Goal: Task Accomplishment & Management: Complete application form

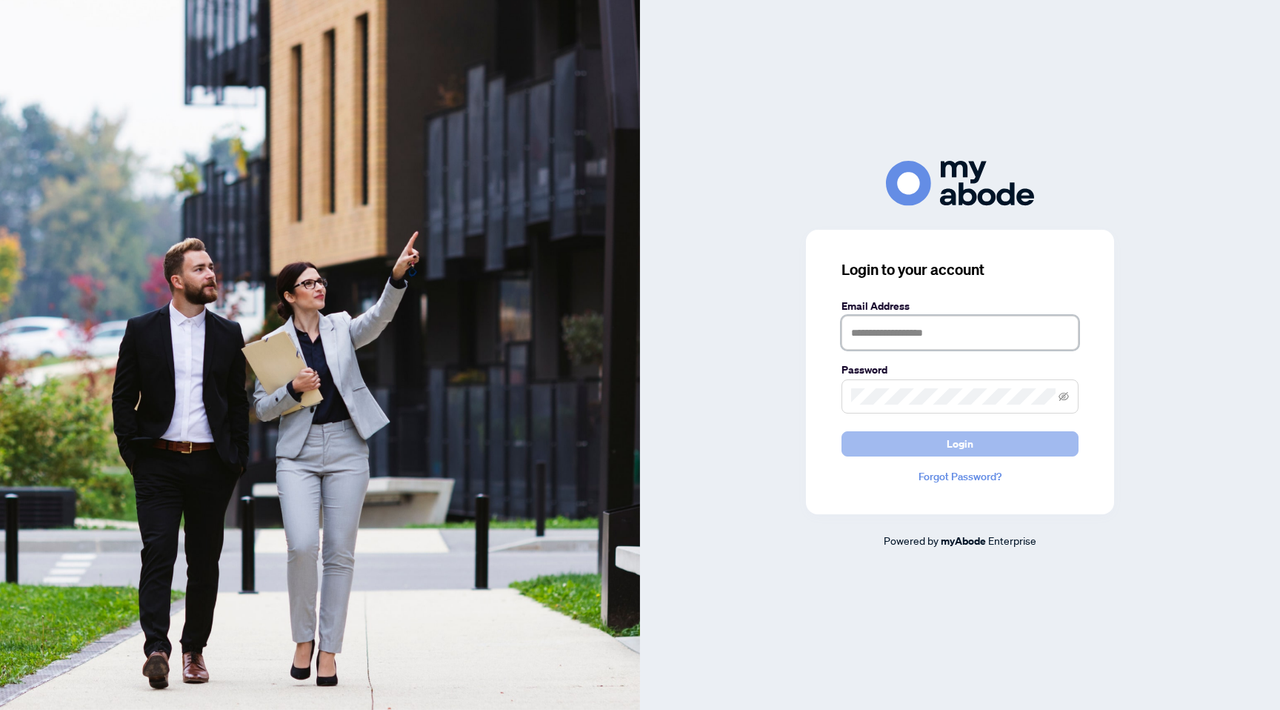
type input "**********"
click at [958, 441] on span "Login" at bounding box center [960, 444] width 27 height 24
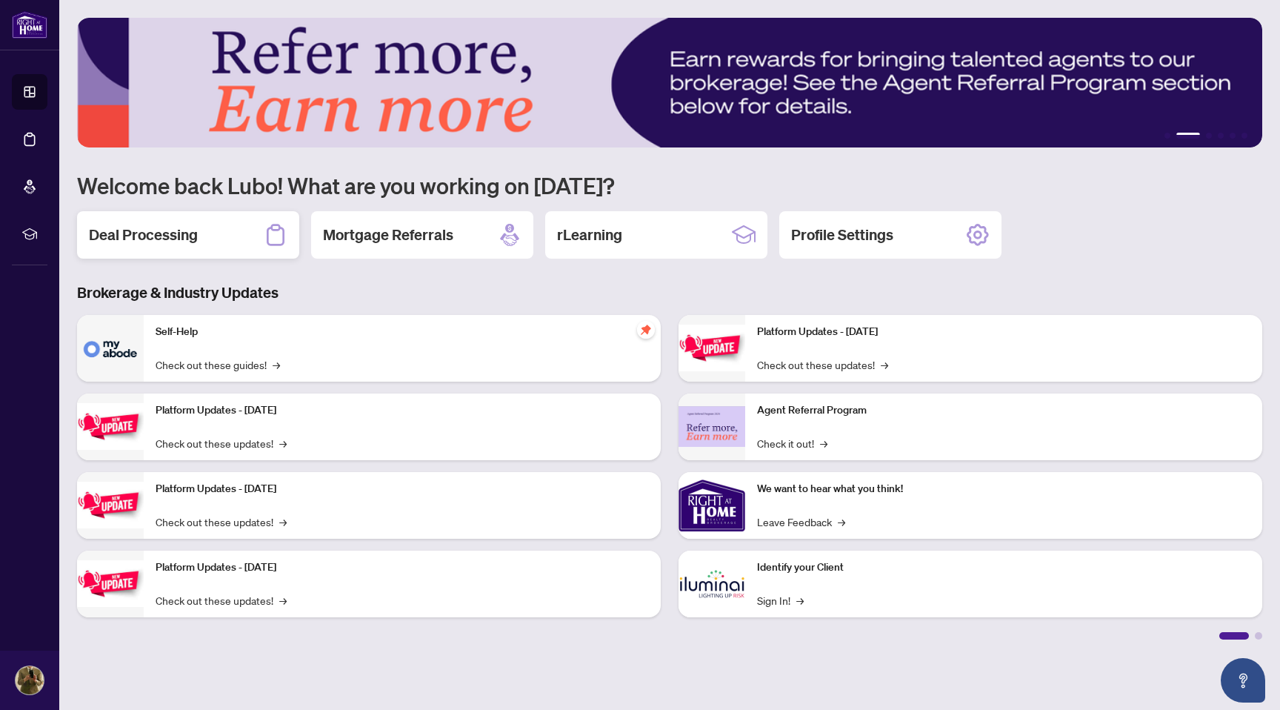
click at [215, 242] on div "Deal Processing" at bounding box center [188, 234] width 222 height 47
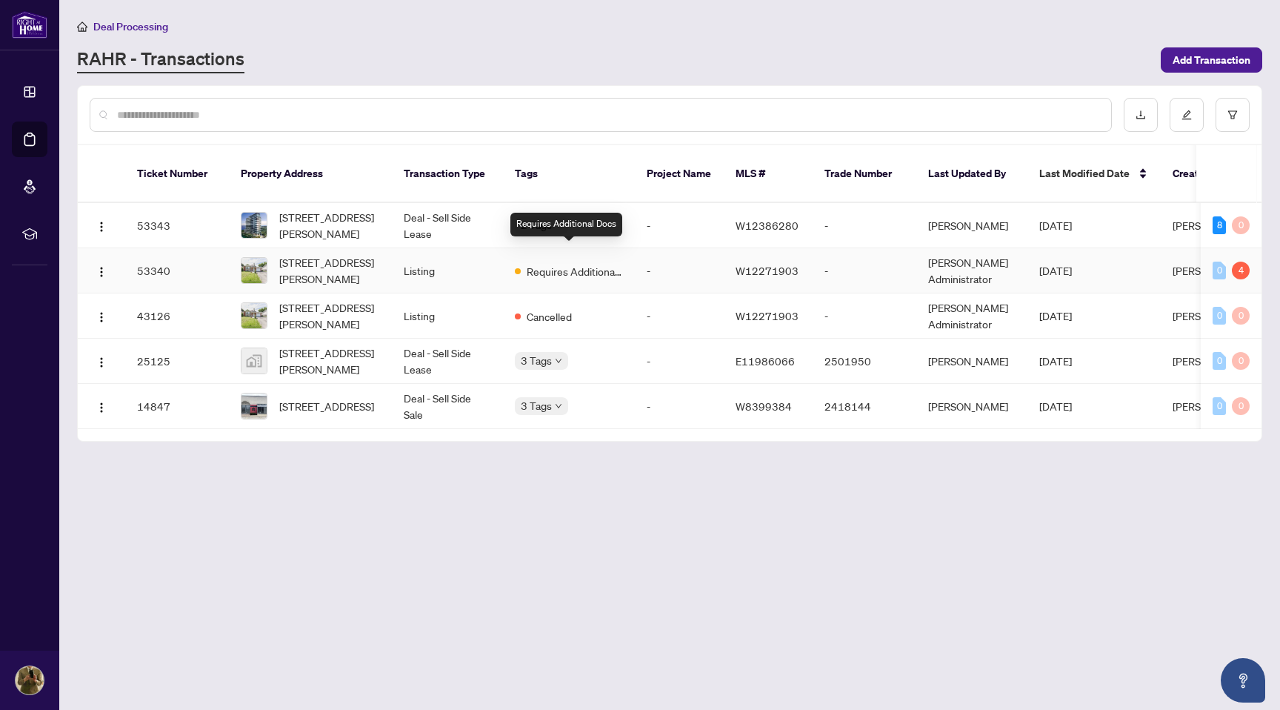
click at [542, 263] on span "Requires Additional Docs" at bounding box center [575, 271] width 96 height 16
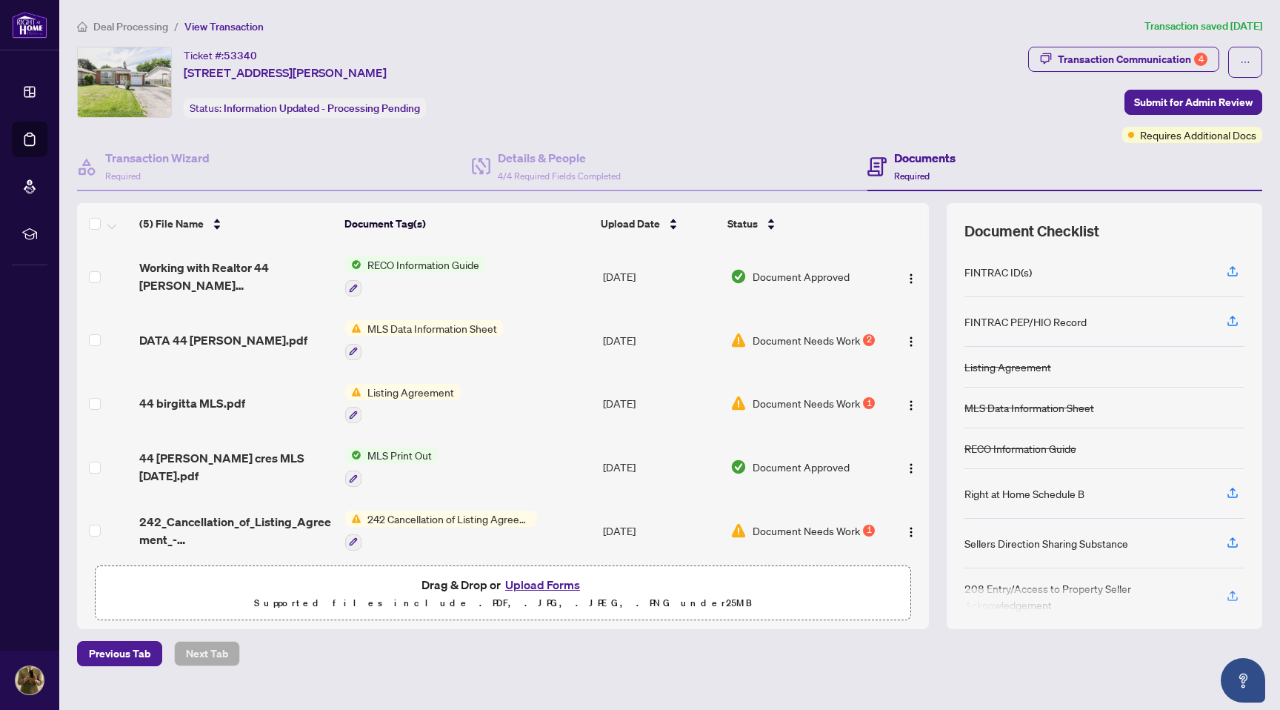
scroll to position [4, 0]
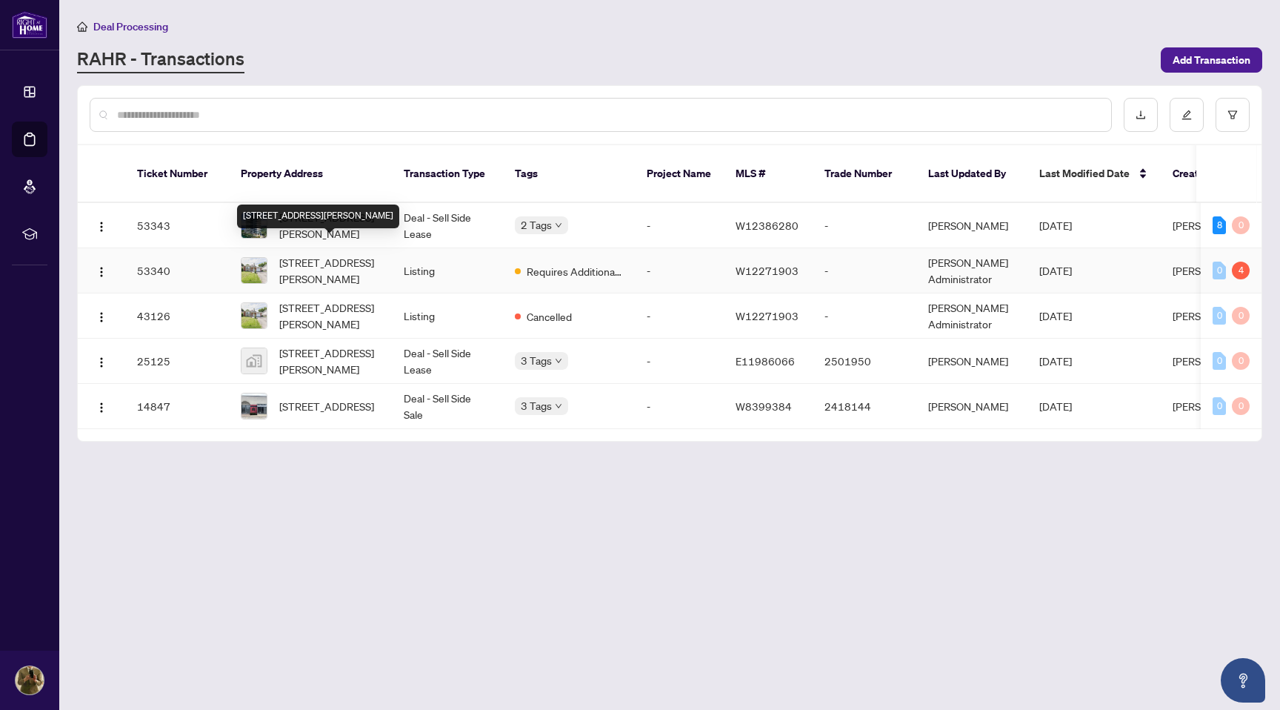
click at [302, 259] on span "[STREET_ADDRESS][PERSON_NAME]" at bounding box center [329, 270] width 101 height 33
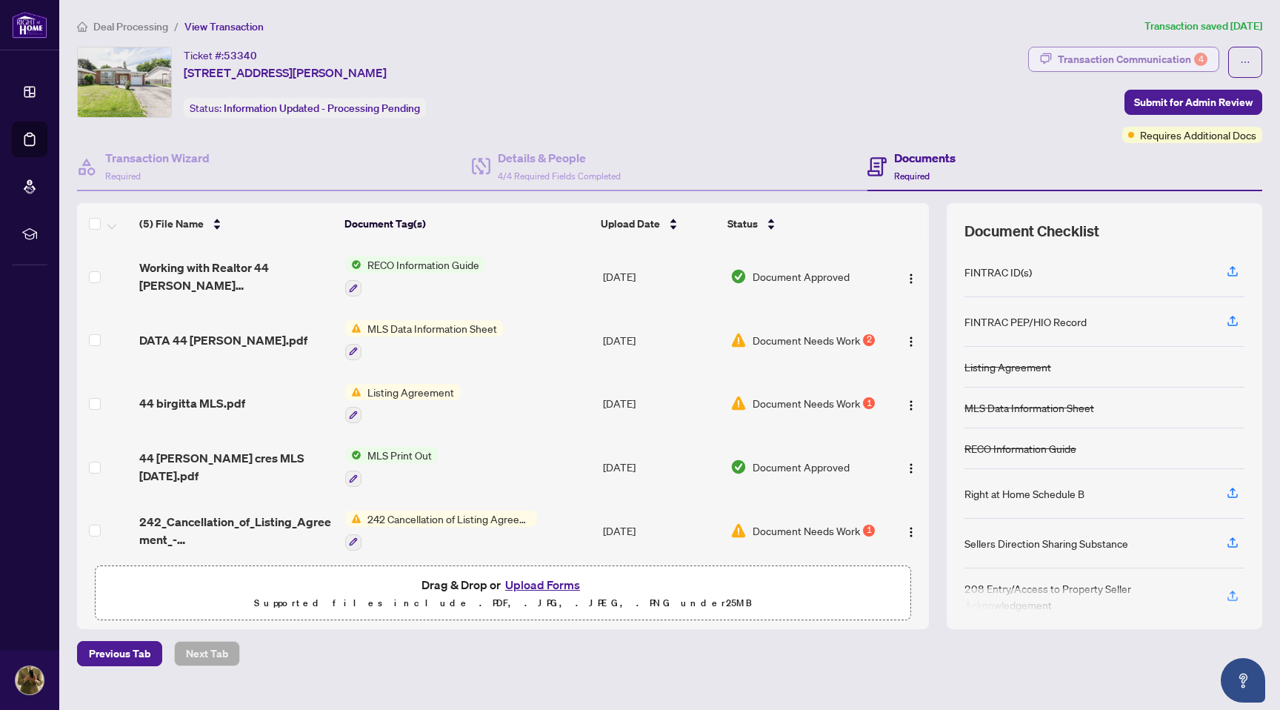
click at [1122, 60] on div "Transaction Communication 4" at bounding box center [1133, 59] width 150 height 24
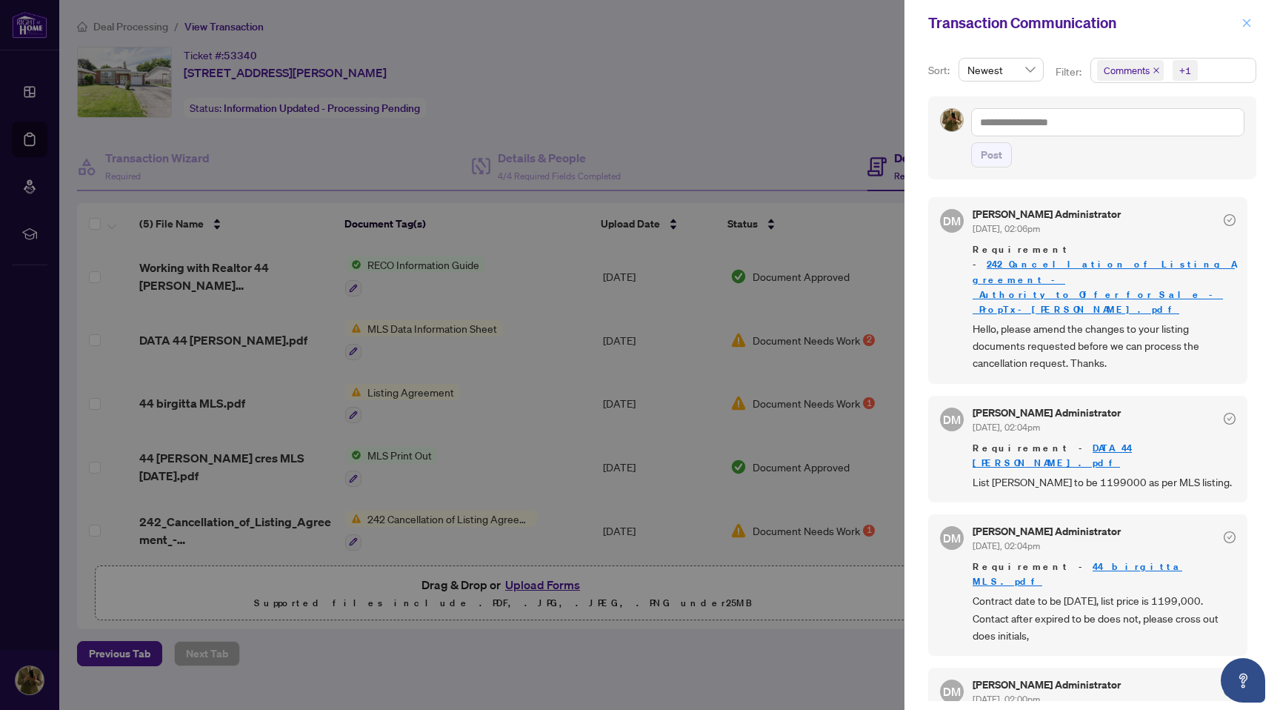
click at [1248, 21] on icon "close" at bounding box center [1247, 23] width 10 height 10
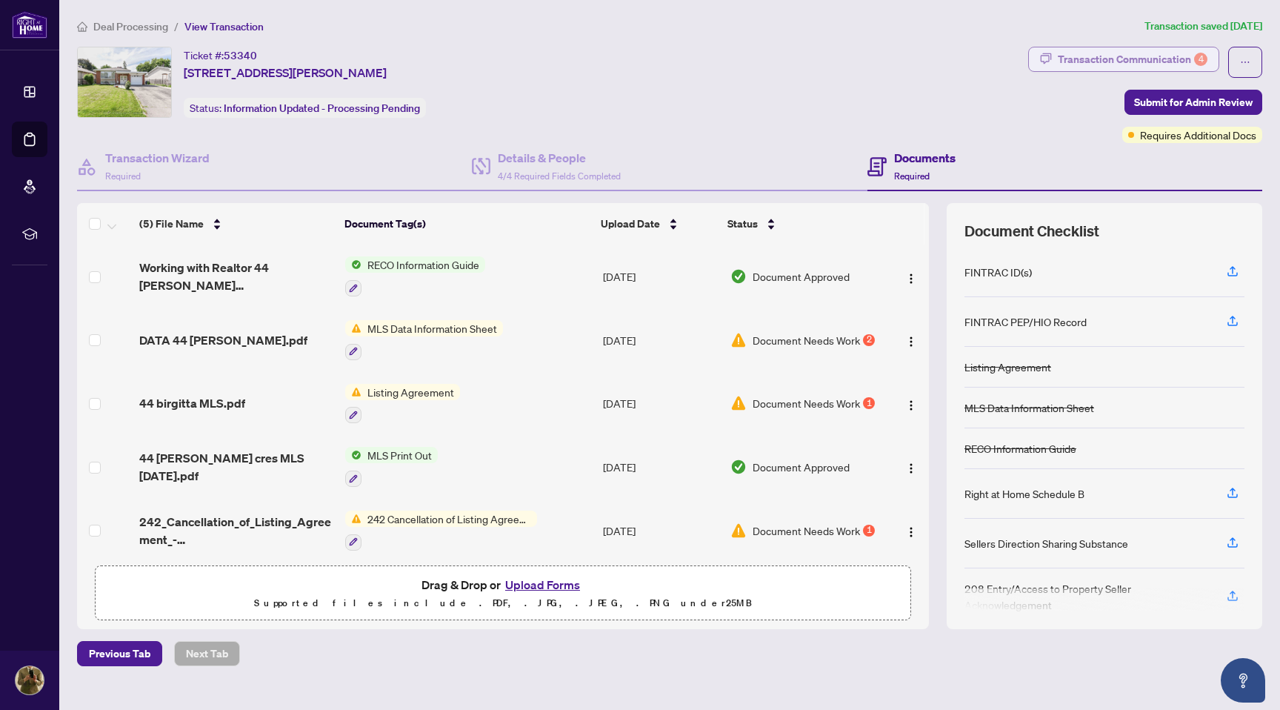
click at [1108, 59] on div "Transaction Communication 4" at bounding box center [1133, 59] width 150 height 24
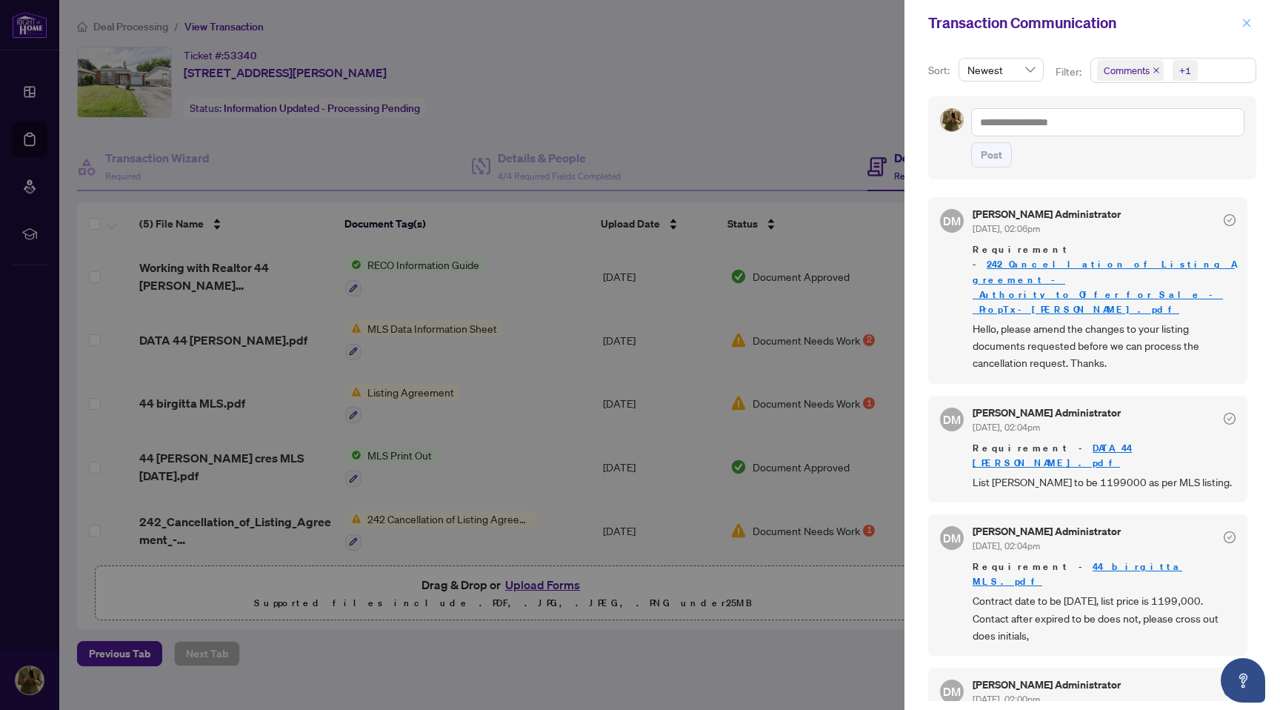
click at [1245, 19] on icon "close" at bounding box center [1247, 23] width 10 height 10
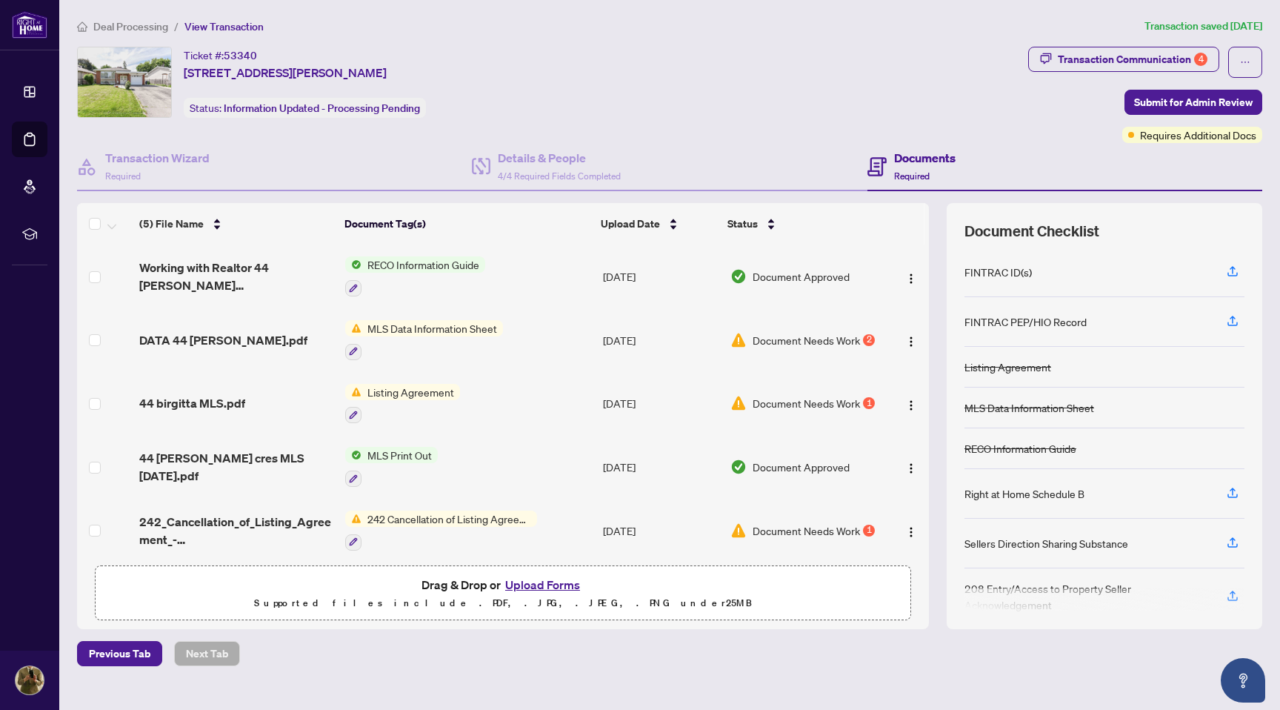
click at [410, 264] on span "RECO Information Guide" at bounding box center [424, 264] width 124 height 16
click at [572, 323] on td "MLS Data Information Sheet" at bounding box center [468, 340] width 258 height 64
click at [394, 448] on span "MLS Print Out" at bounding box center [400, 455] width 76 height 16
click at [396, 525] on span "MLS Print Out" at bounding box center [364, 524] width 76 height 16
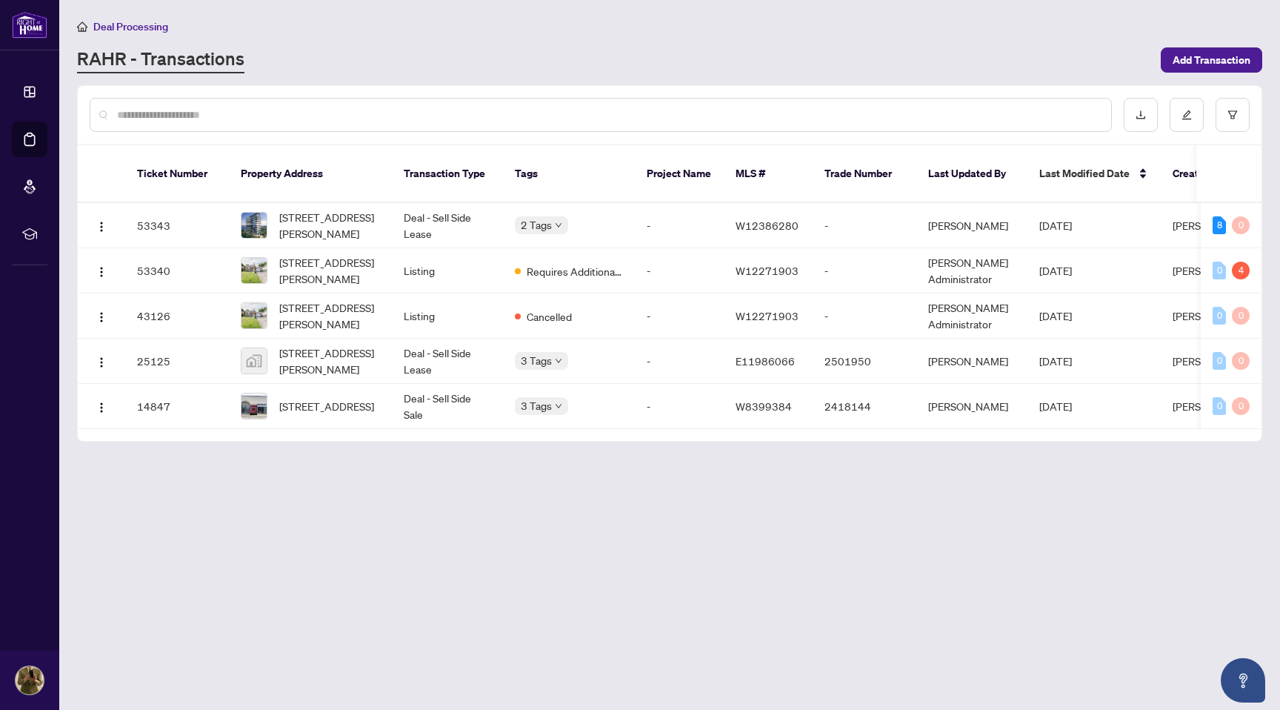
click at [150, 114] on input "text" at bounding box center [608, 115] width 982 height 16
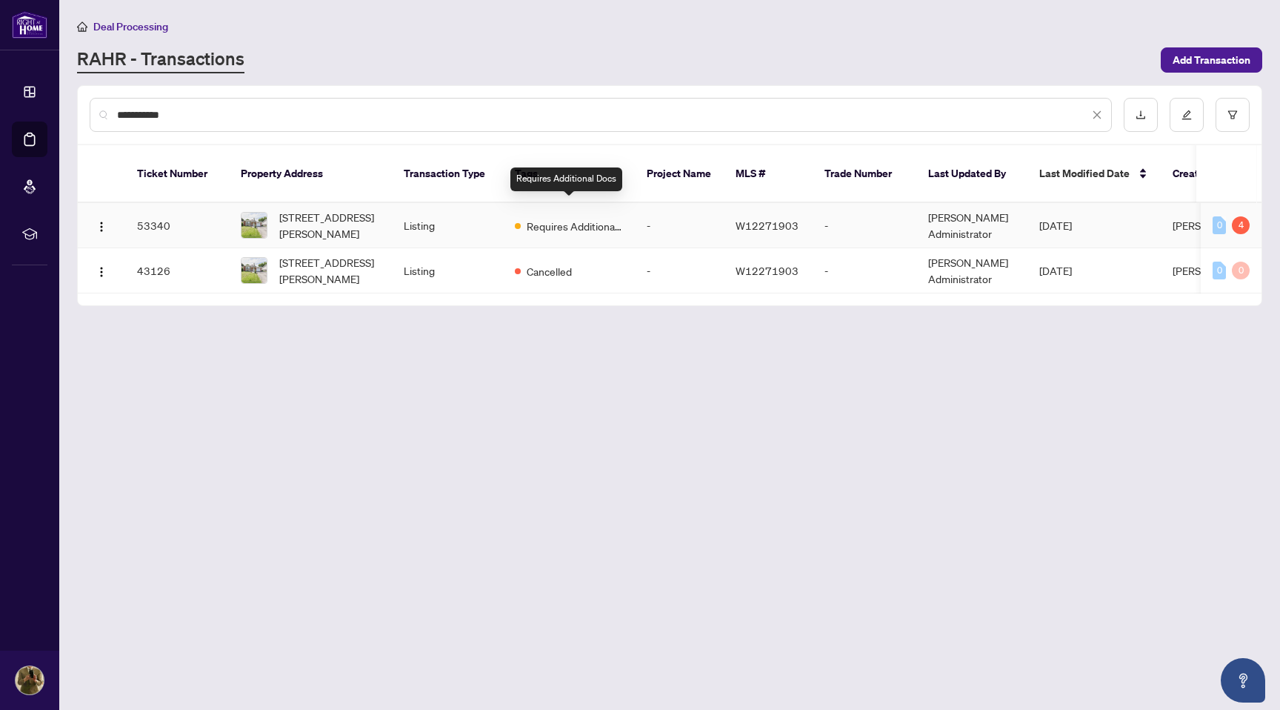
type input "**********"
click at [590, 218] on span "Requires Additional Docs" at bounding box center [575, 226] width 96 height 16
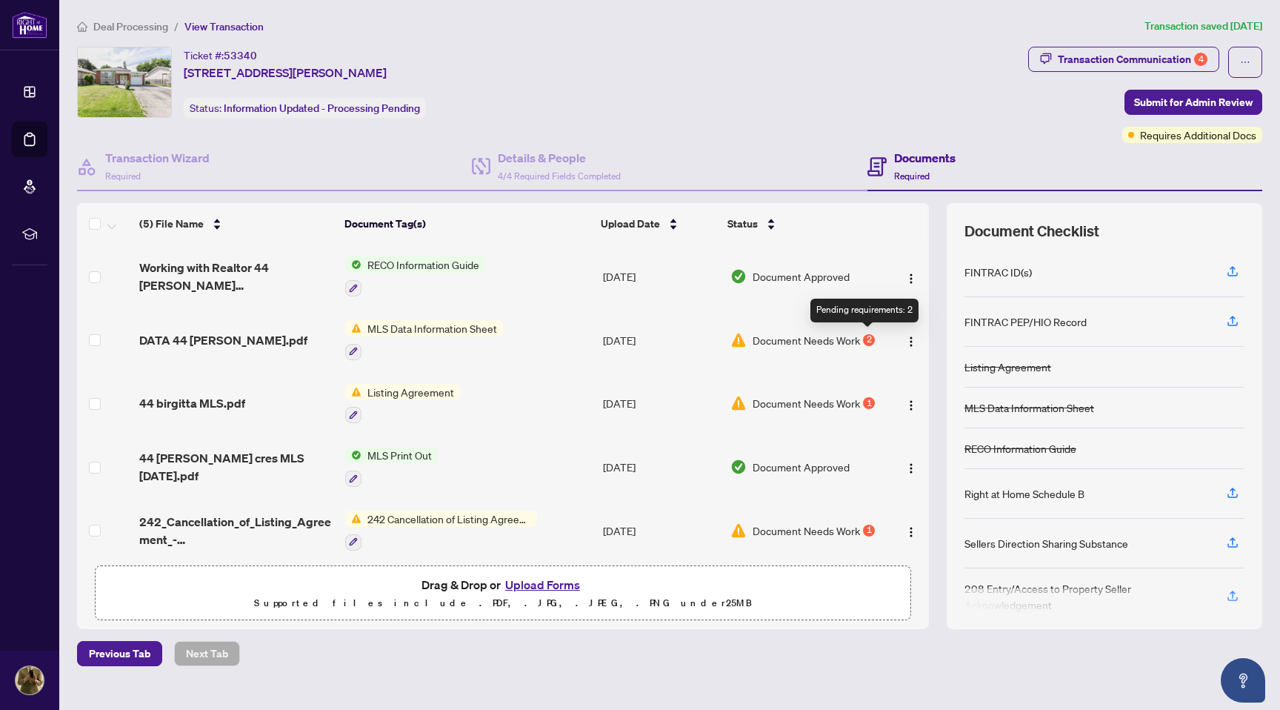
click at [868, 334] on div "2" at bounding box center [869, 340] width 12 height 12
click at [906, 338] on img "button" at bounding box center [911, 342] width 12 height 12
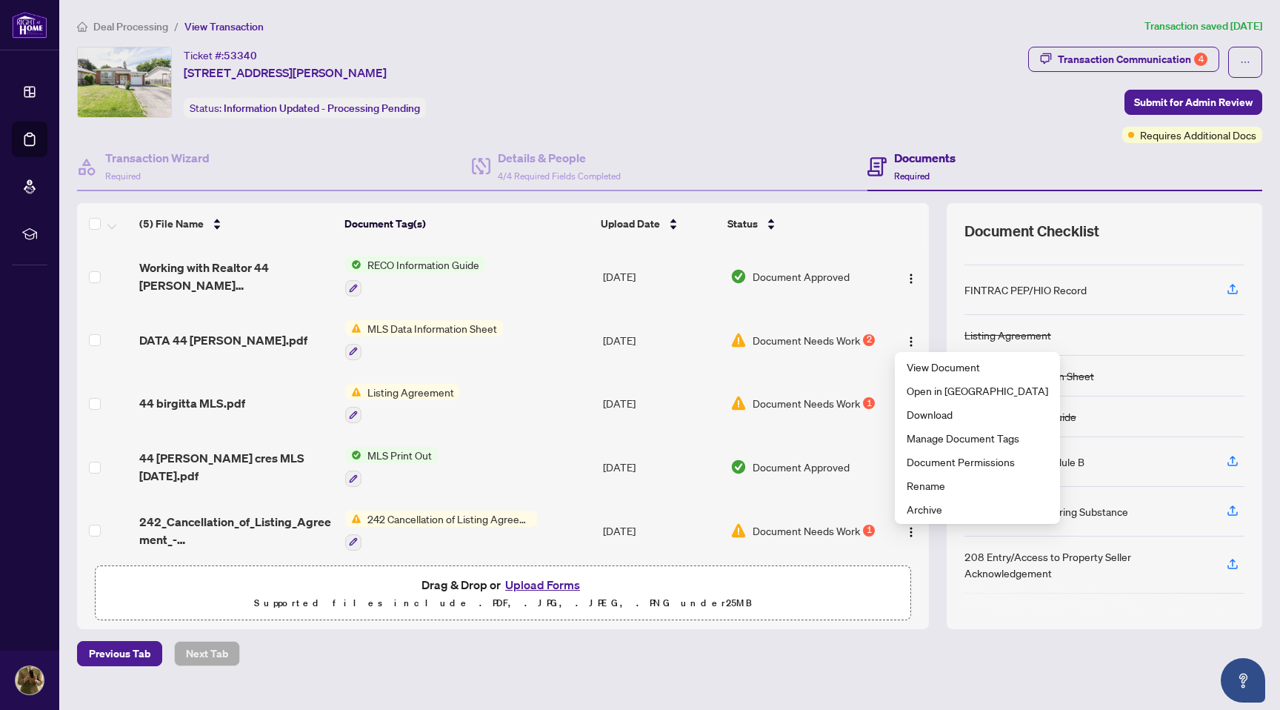
scroll to position [69, 0]
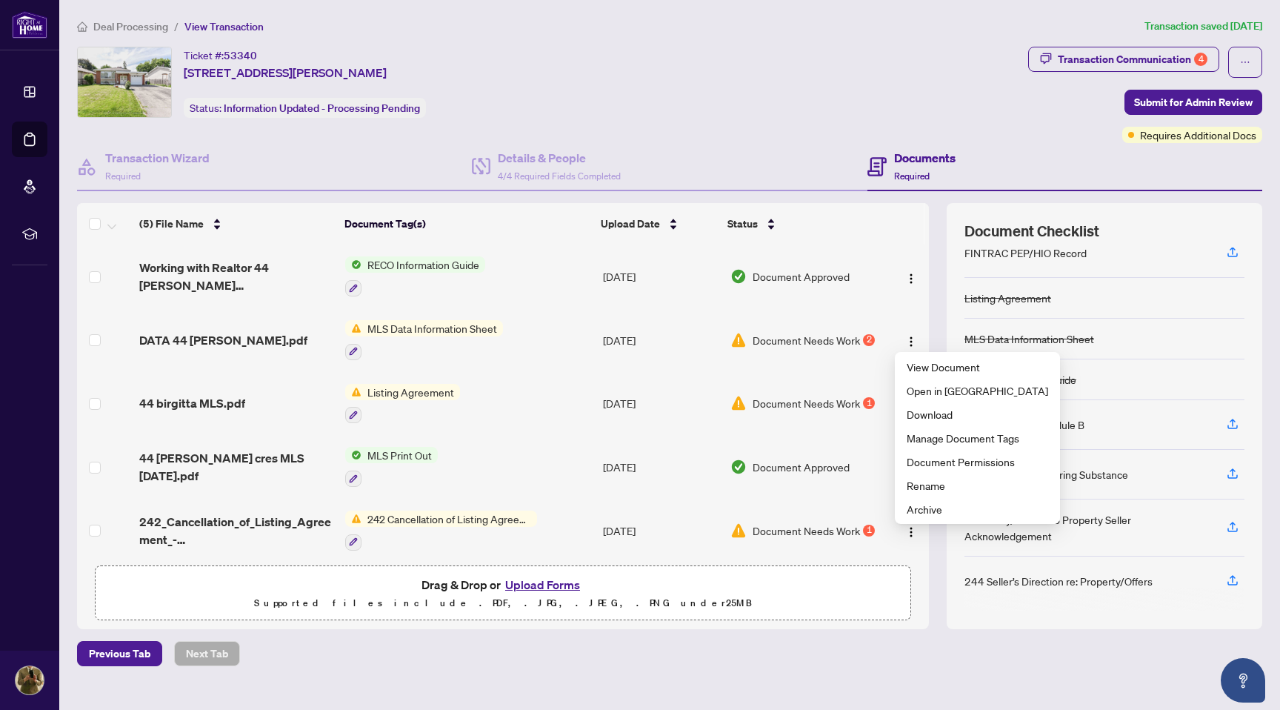
click at [997, 613] on div "Document Checklist FINTRAC ID(s) FINTRAC PEP/HIO Record Listing Agreement MLS D…" at bounding box center [1105, 416] width 316 height 426
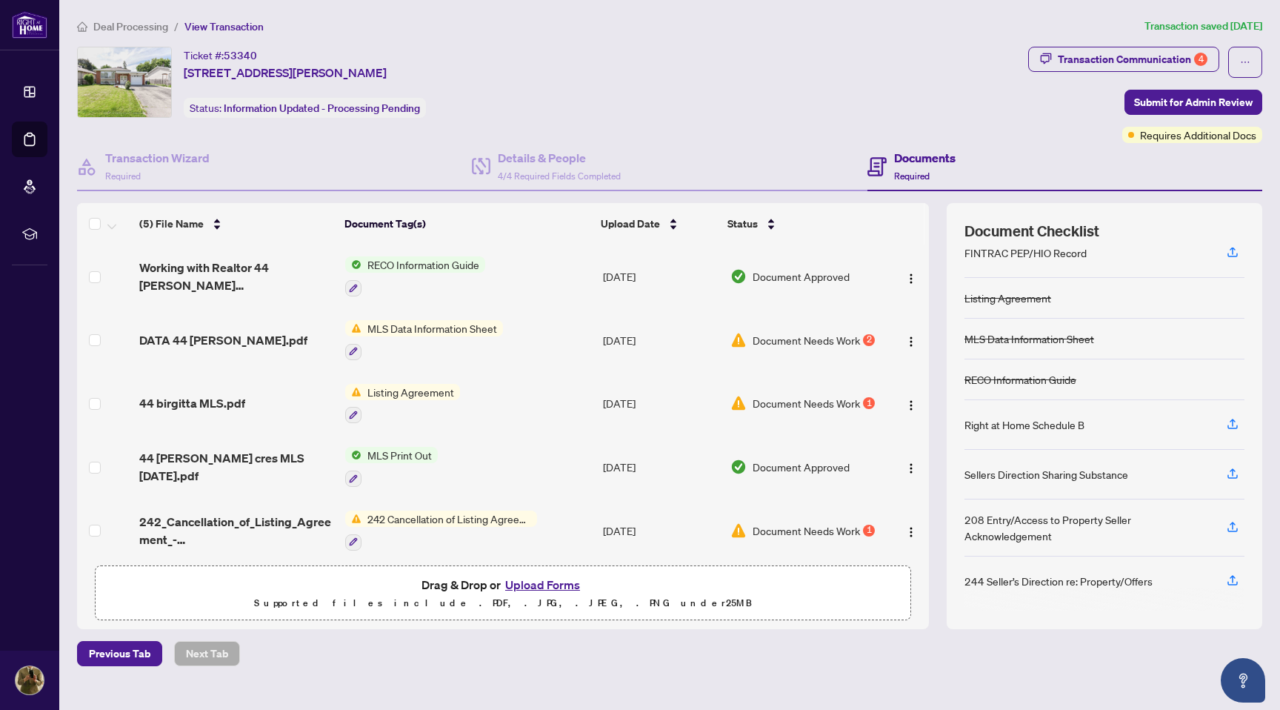
click at [536, 580] on button "Upload Forms" at bounding box center [543, 584] width 84 height 19
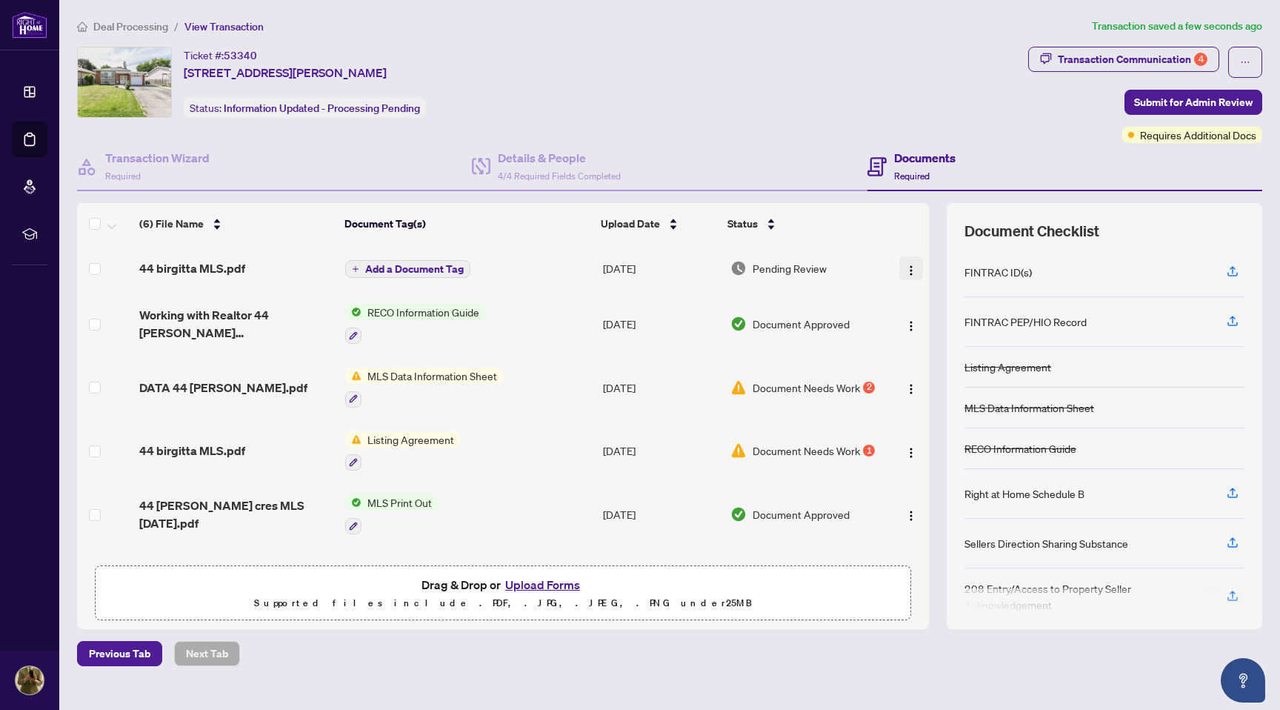
click at [908, 267] on img "button" at bounding box center [911, 270] width 12 height 12
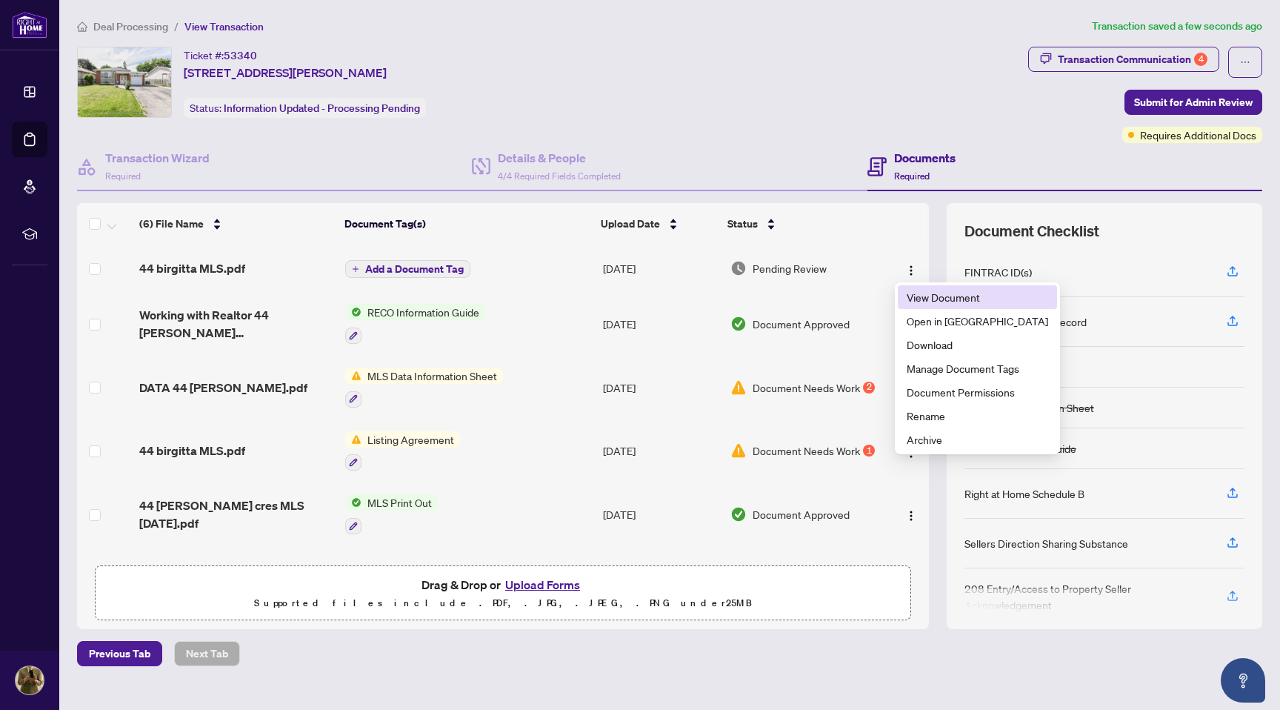
click at [929, 297] on span "View Document" at bounding box center [978, 297] width 142 height 16
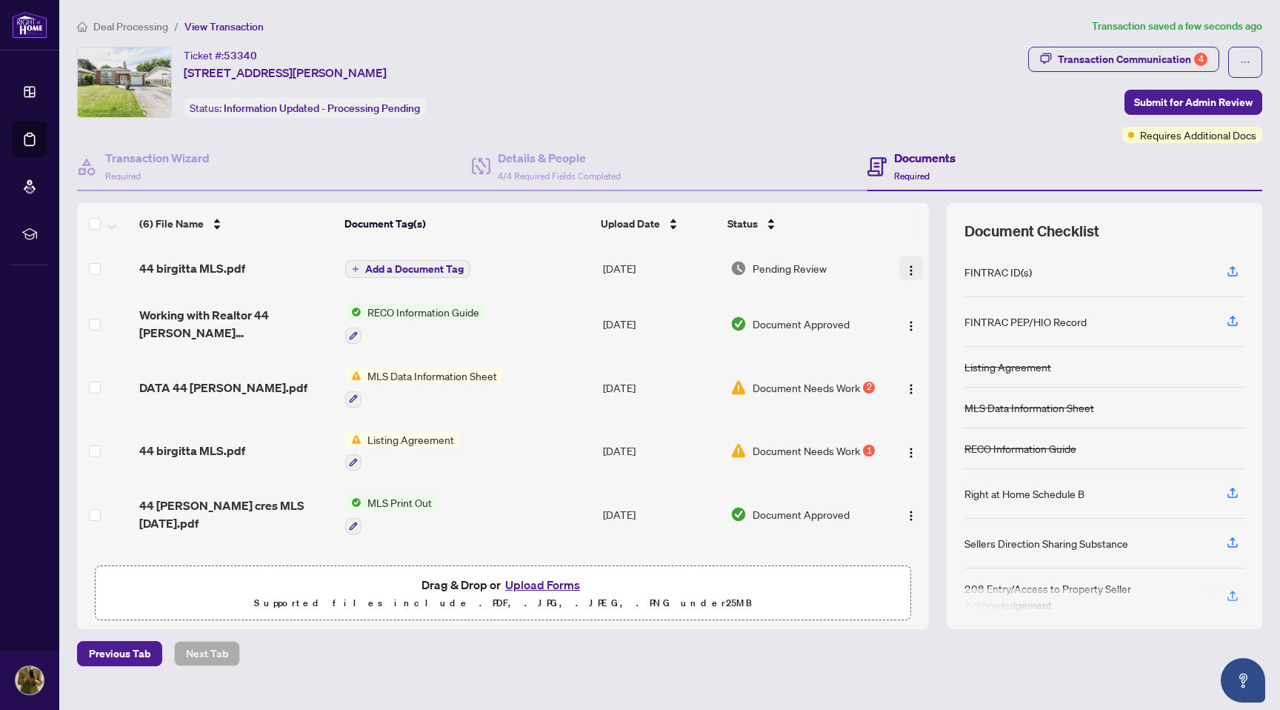
click at [906, 270] on img "button" at bounding box center [911, 270] width 12 height 12
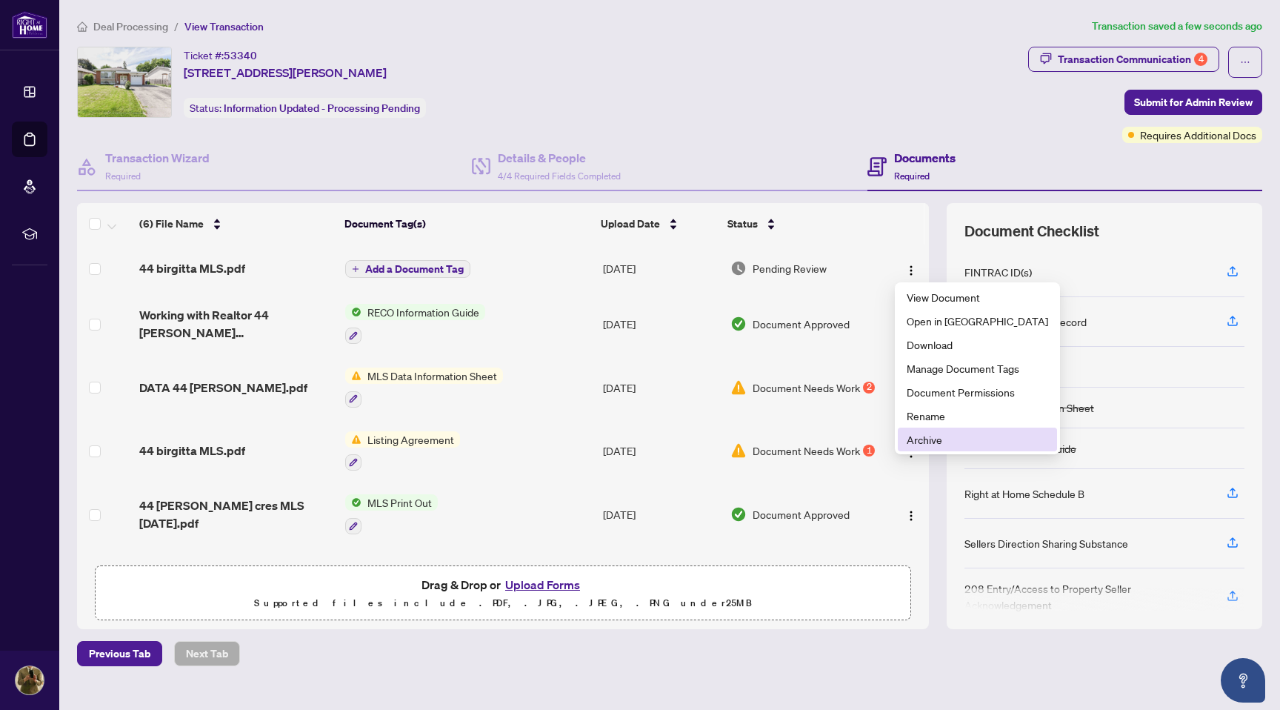
click at [923, 437] on span "Archive" at bounding box center [978, 439] width 142 height 16
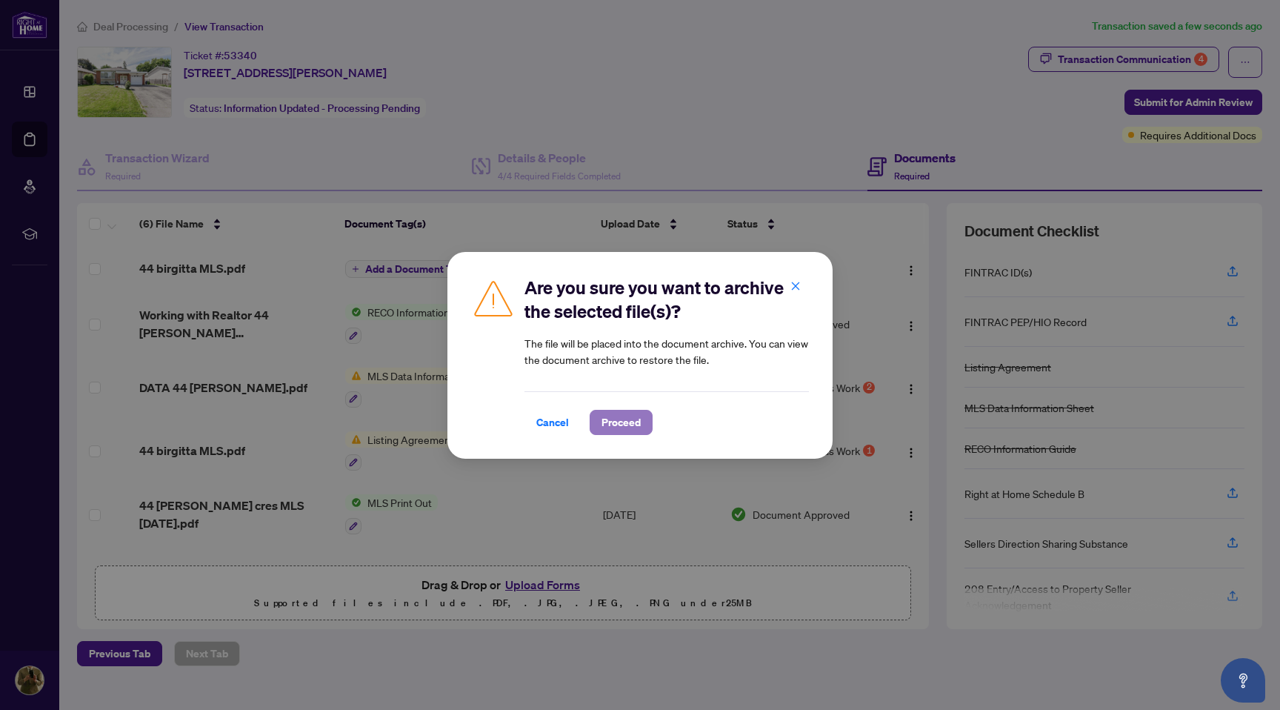
click at [614, 425] on span "Proceed" at bounding box center [621, 422] width 39 height 24
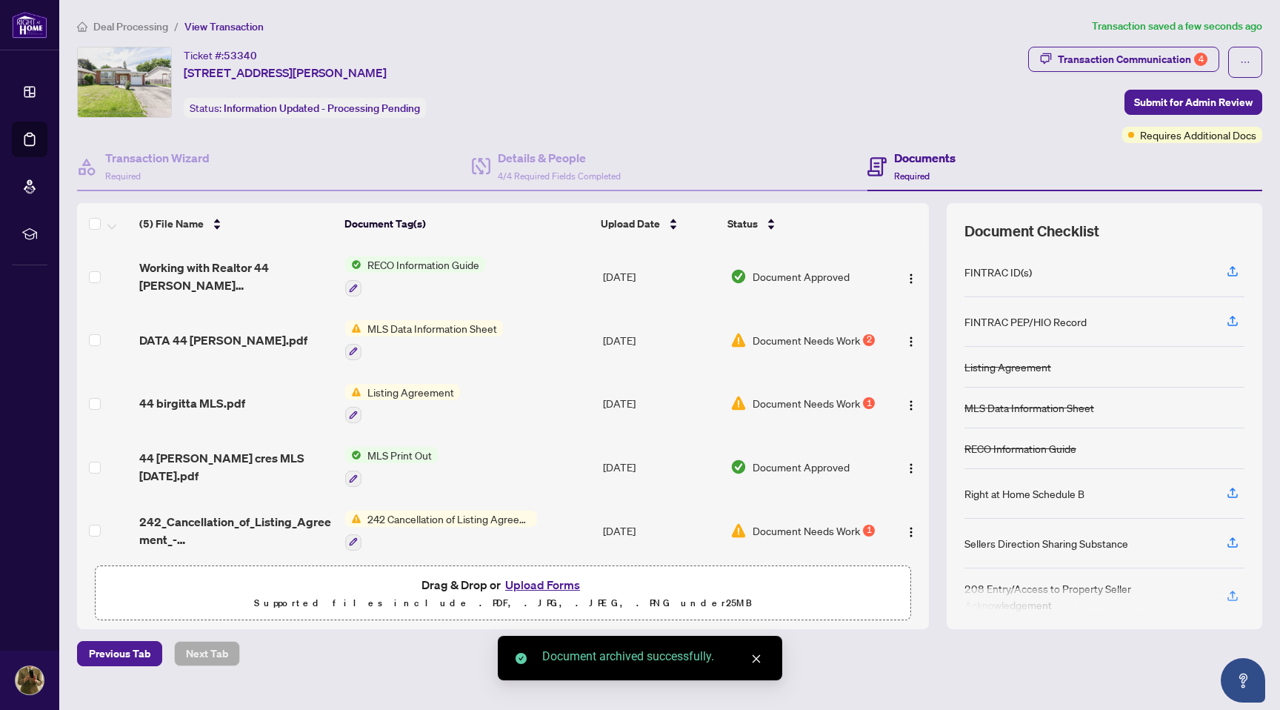
click at [537, 583] on button "Upload Forms" at bounding box center [543, 584] width 84 height 19
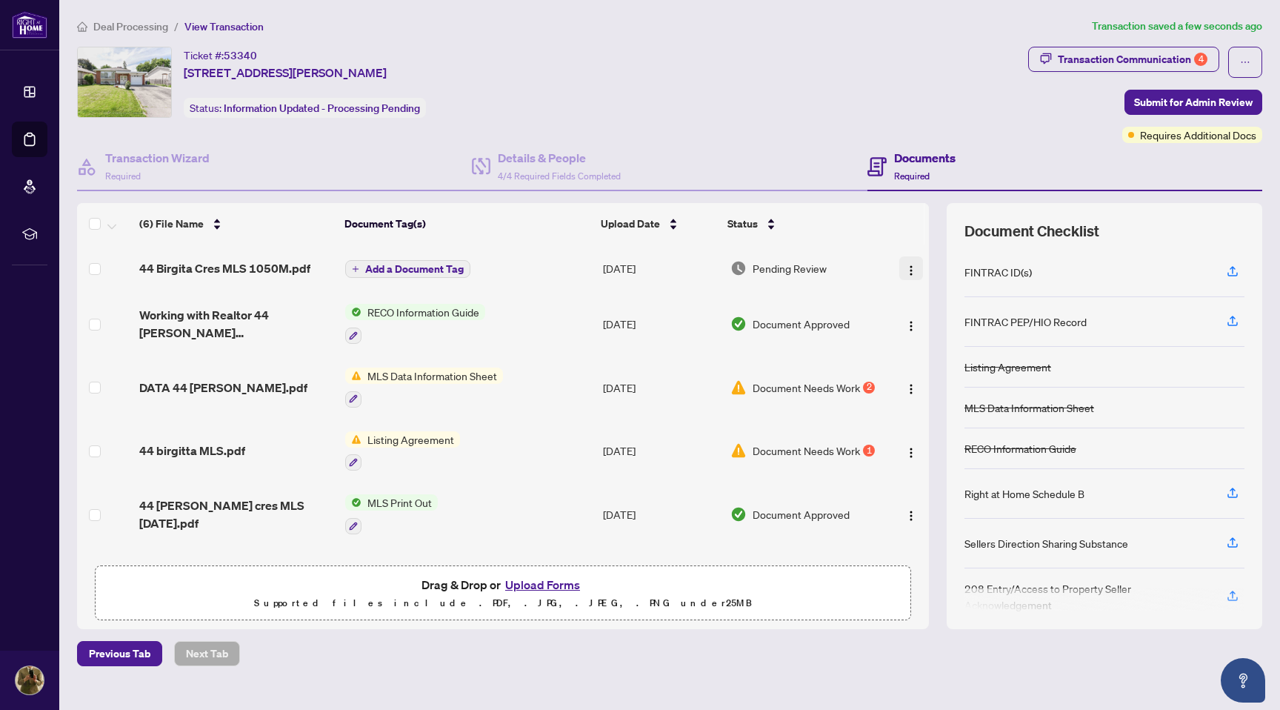
click at [907, 270] on img "button" at bounding box center [911, 270] width 12 height 12
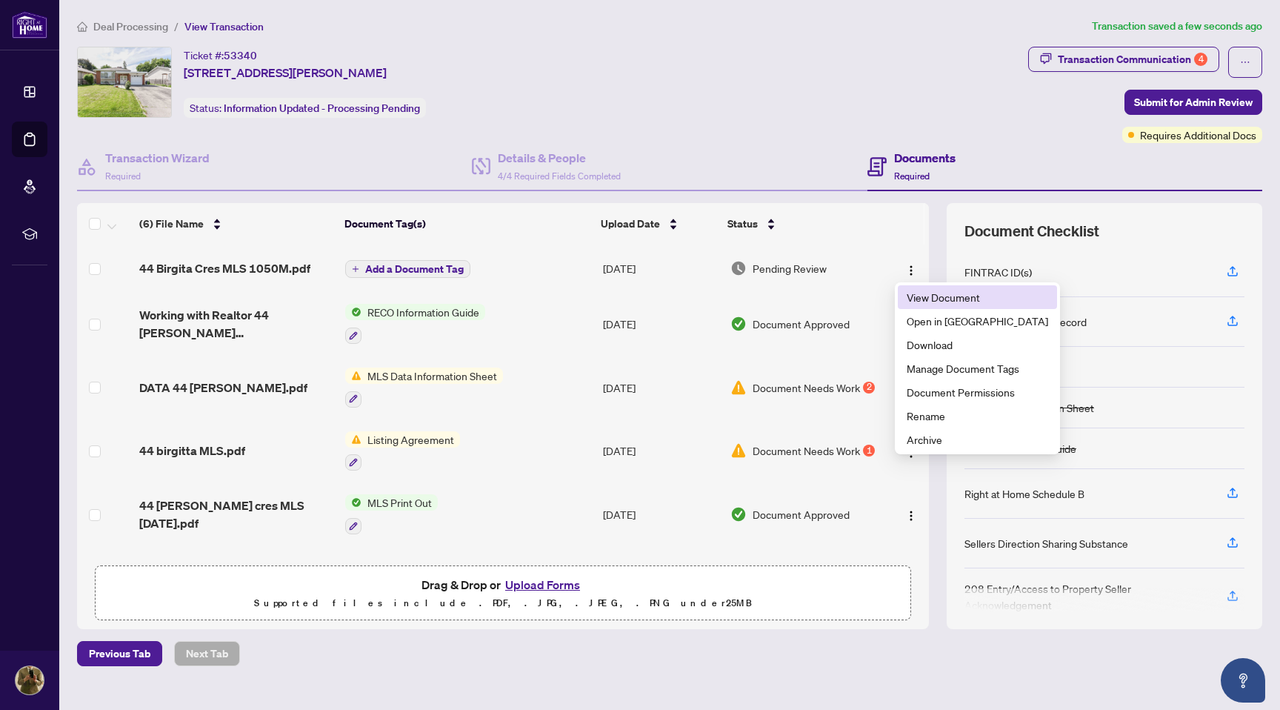
click at [922, 298] on span "View Document" at bounding box center [978, 297] width 142 height 16
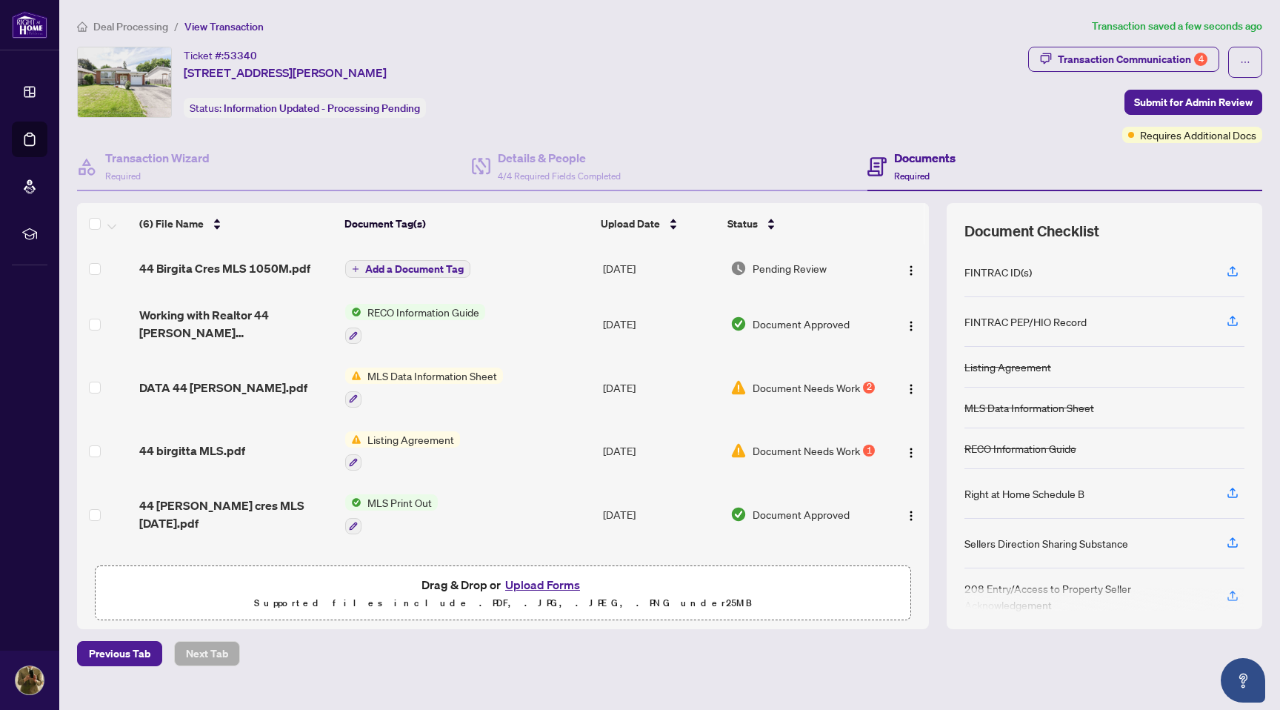
click at [536, 585] on button "Upload Forms" at bounding box center [543, 584] width 84 height 19
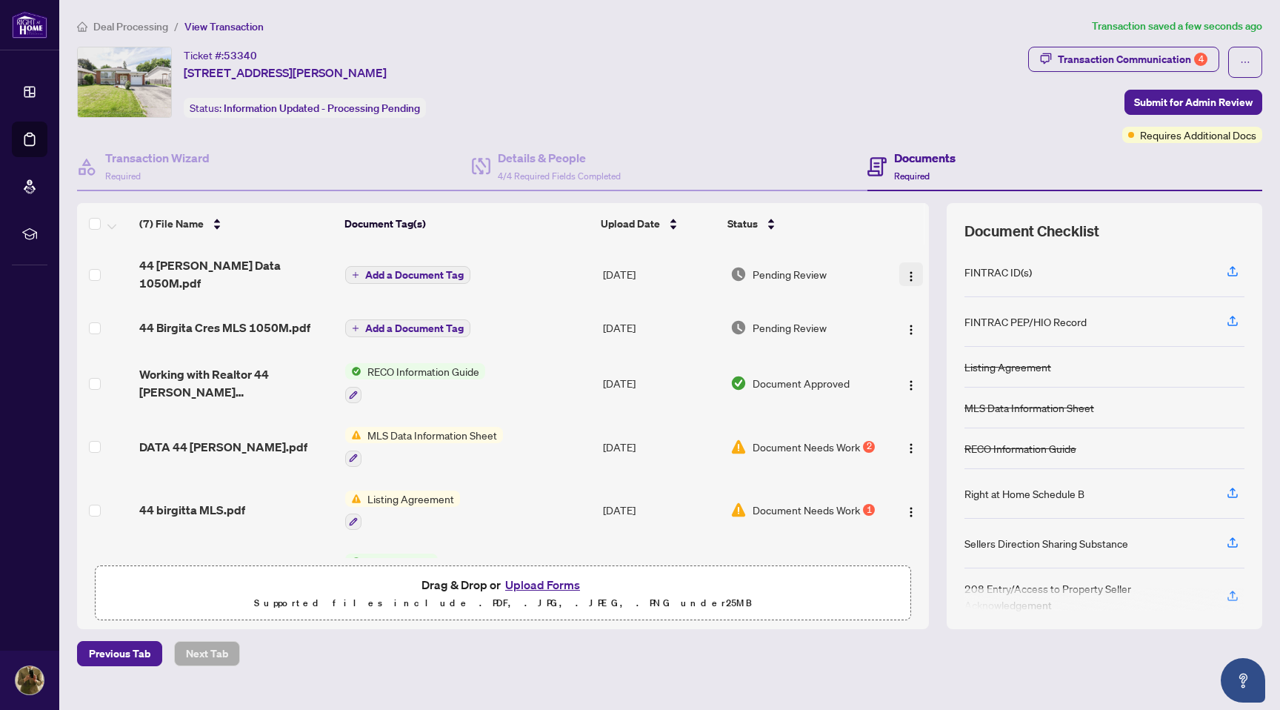
click at [907, 270] on img "button" at bounding box center [911, 276] width 12 height 12
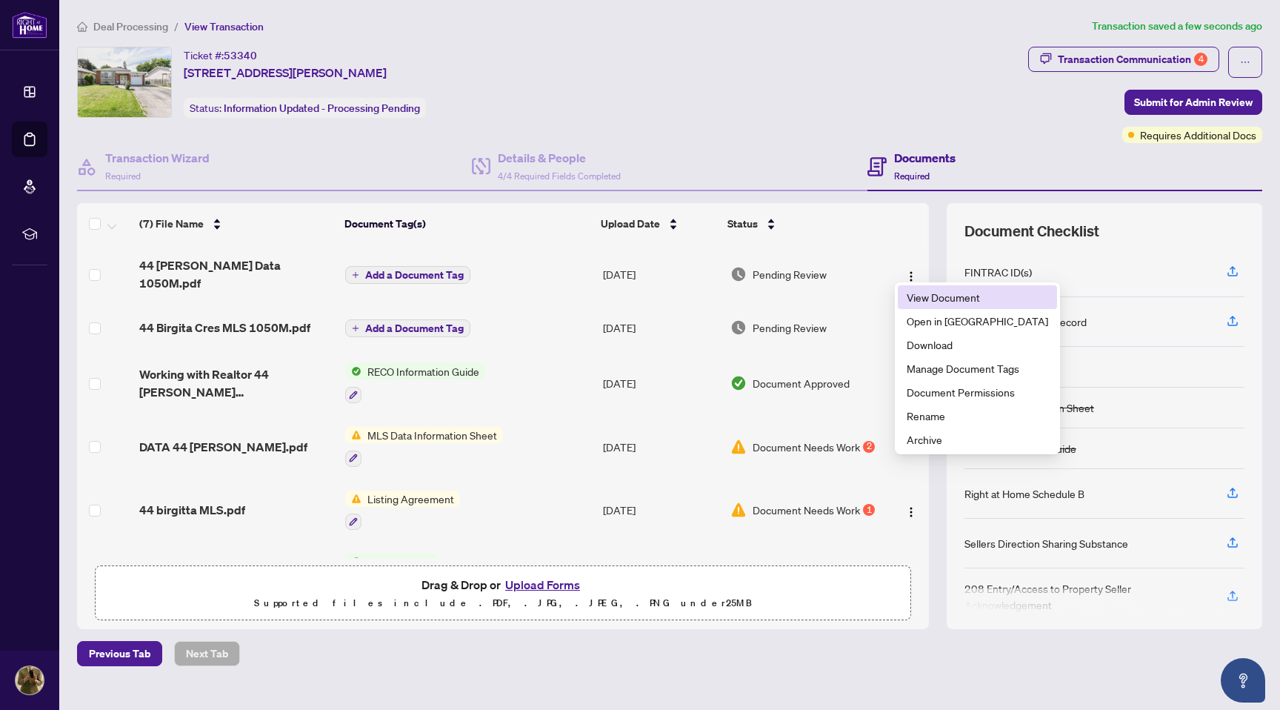
click at [931, 299] on span "View Document" at bounding box center [978, 297] width 142 height 16
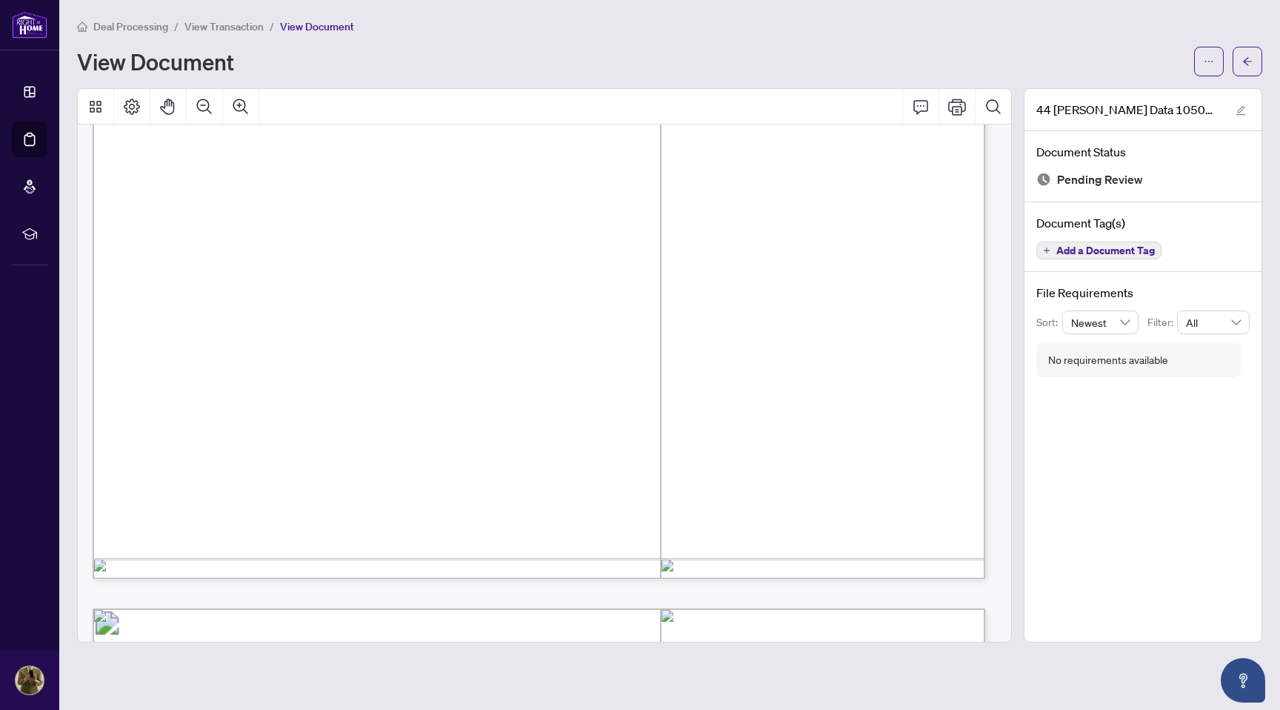
scroll to position [722, 0]
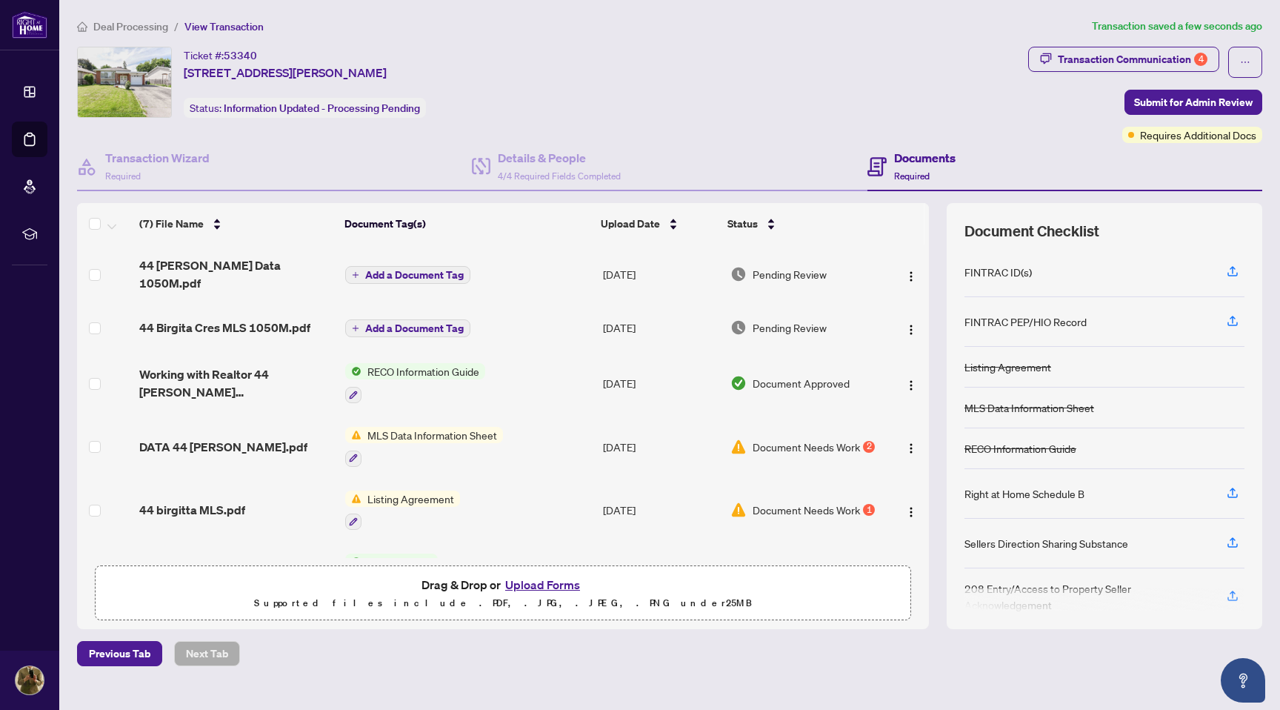
click at [540, 582] on button "Upload Forms" at bounding box center [543, 584] width 84 height 19
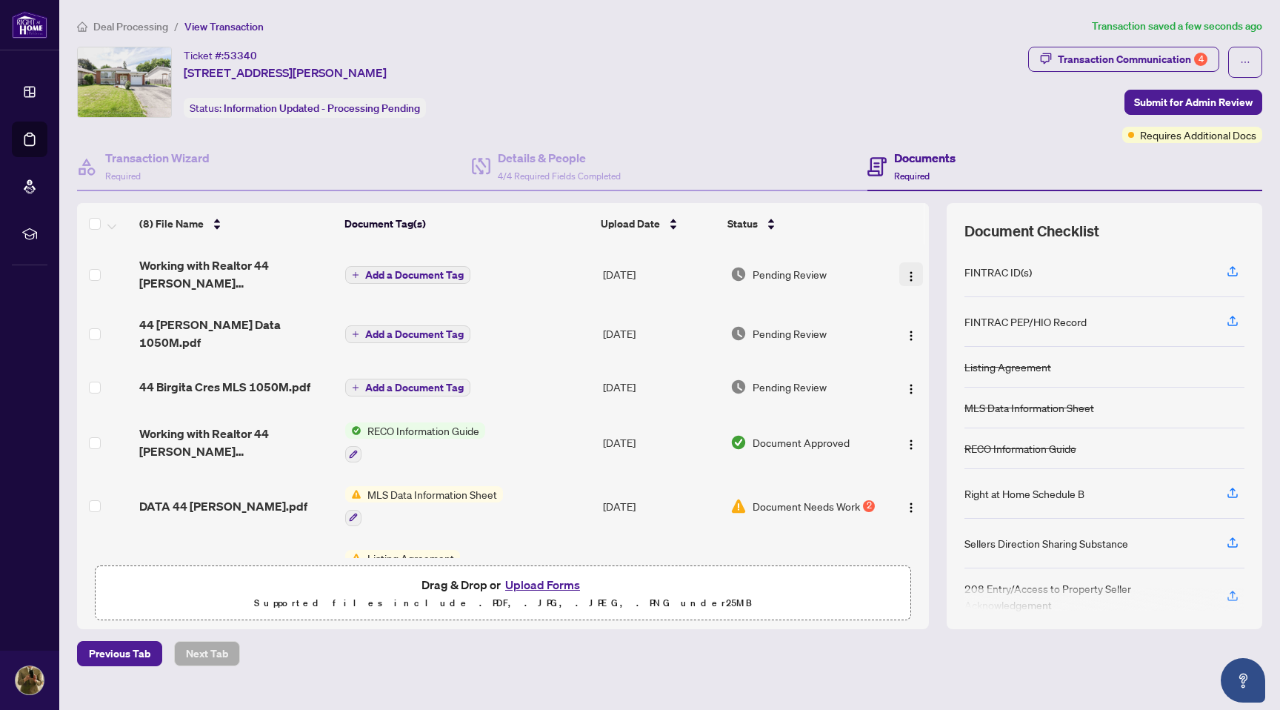
click at [908, 273] on img "button" at bounding box center [911, 276] width 12 height 12
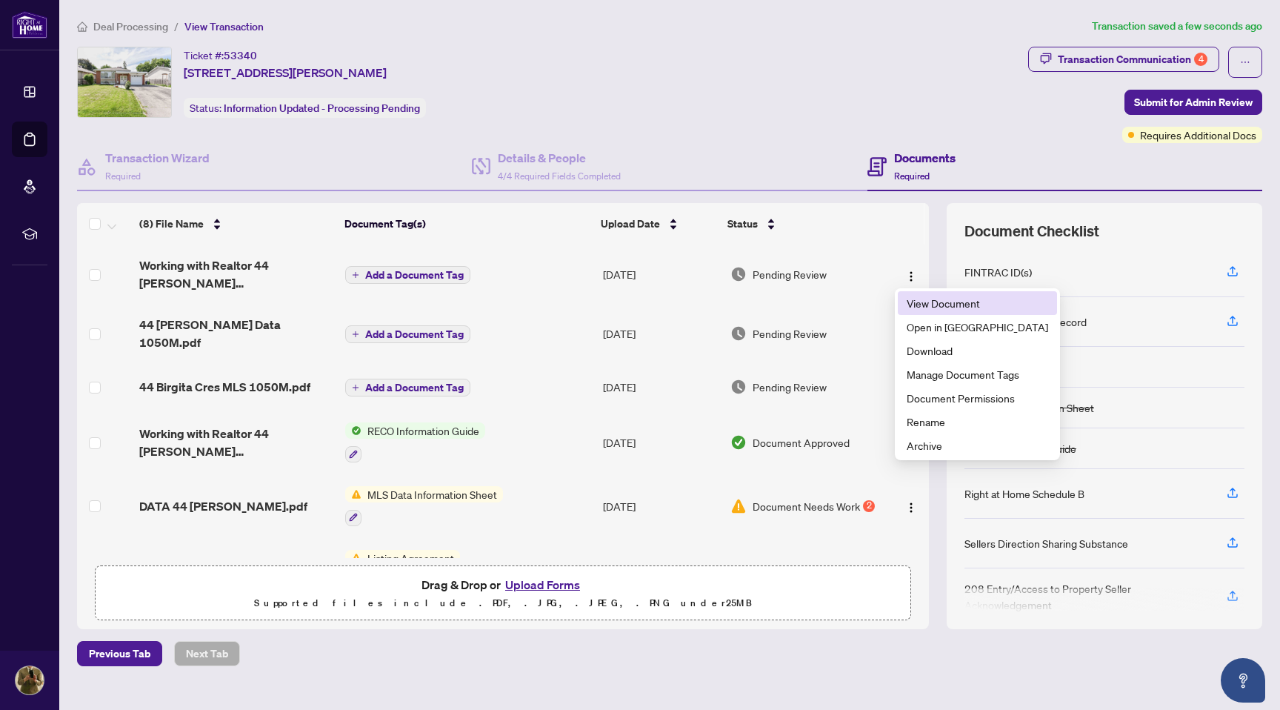
click at [939, 302] on span "View Document" at bounding box center [978, 303] width 142 height 16
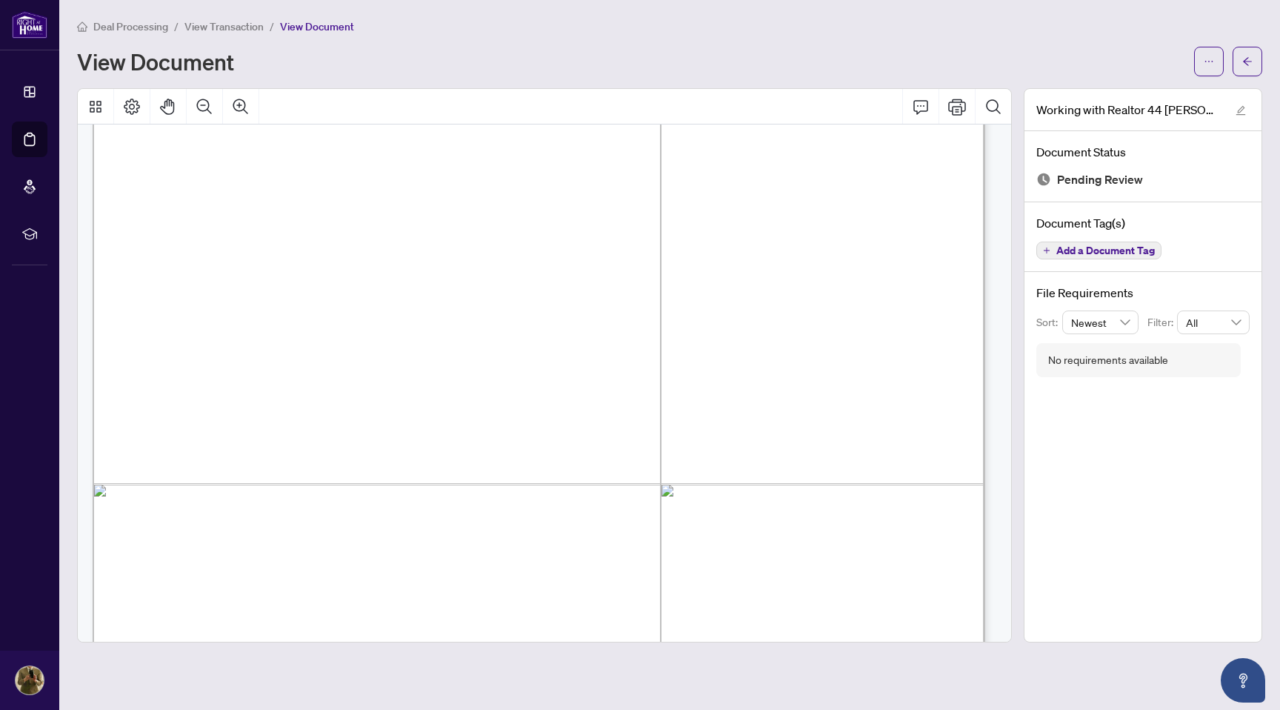
scroll to position [14428, 0]
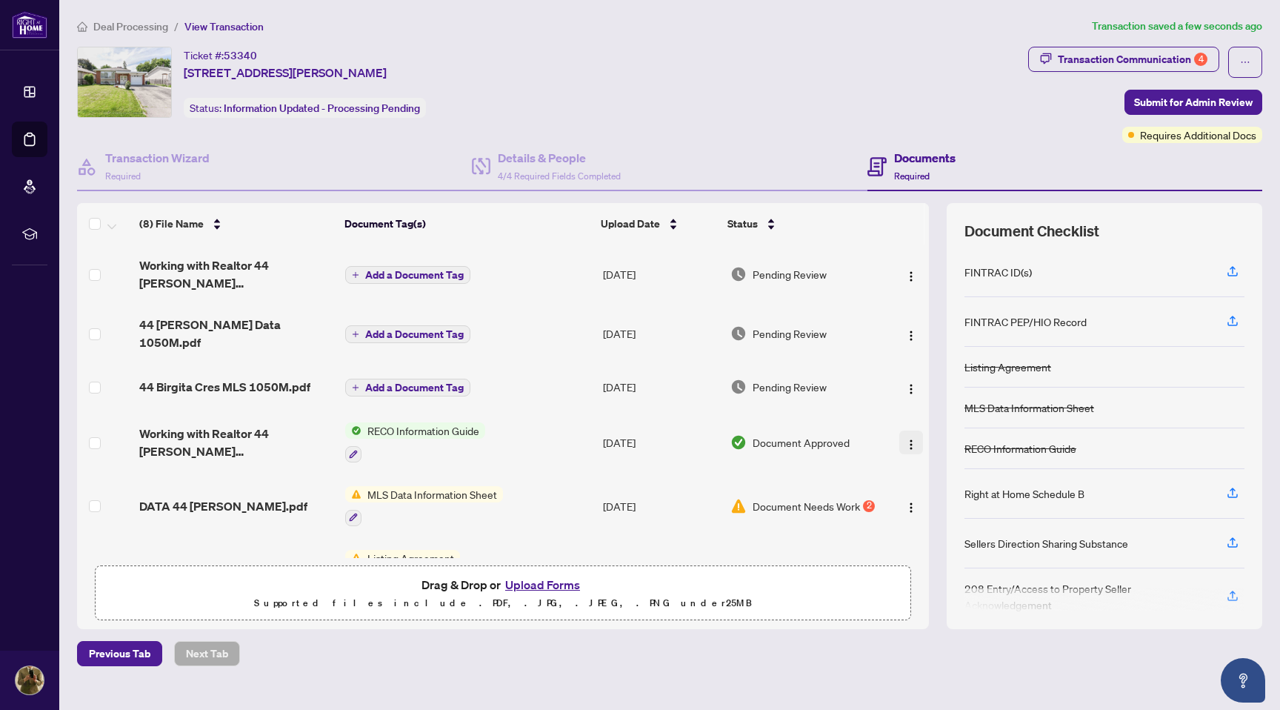
click at [907, 439] on img "button" at bounding box center [911, 445] width 12 height 12
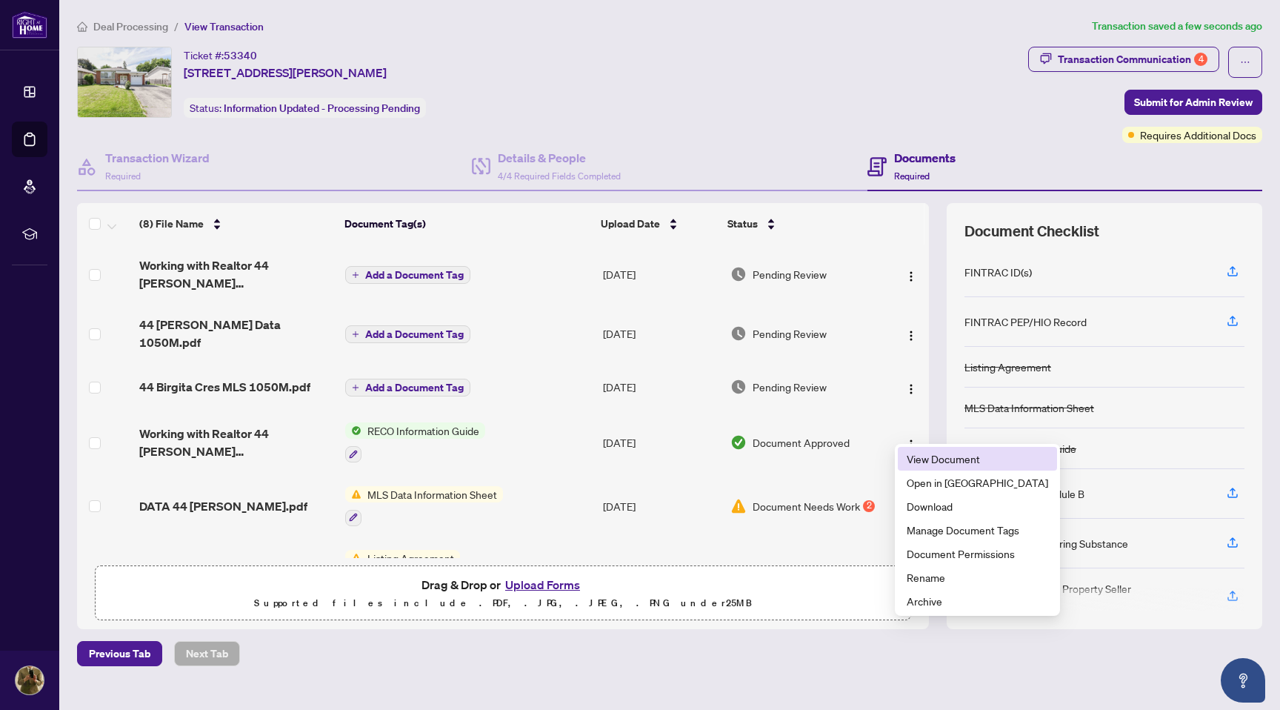
click at [925, 454] on span "View Document" at bounding box center [978, 458] width 142 height 16
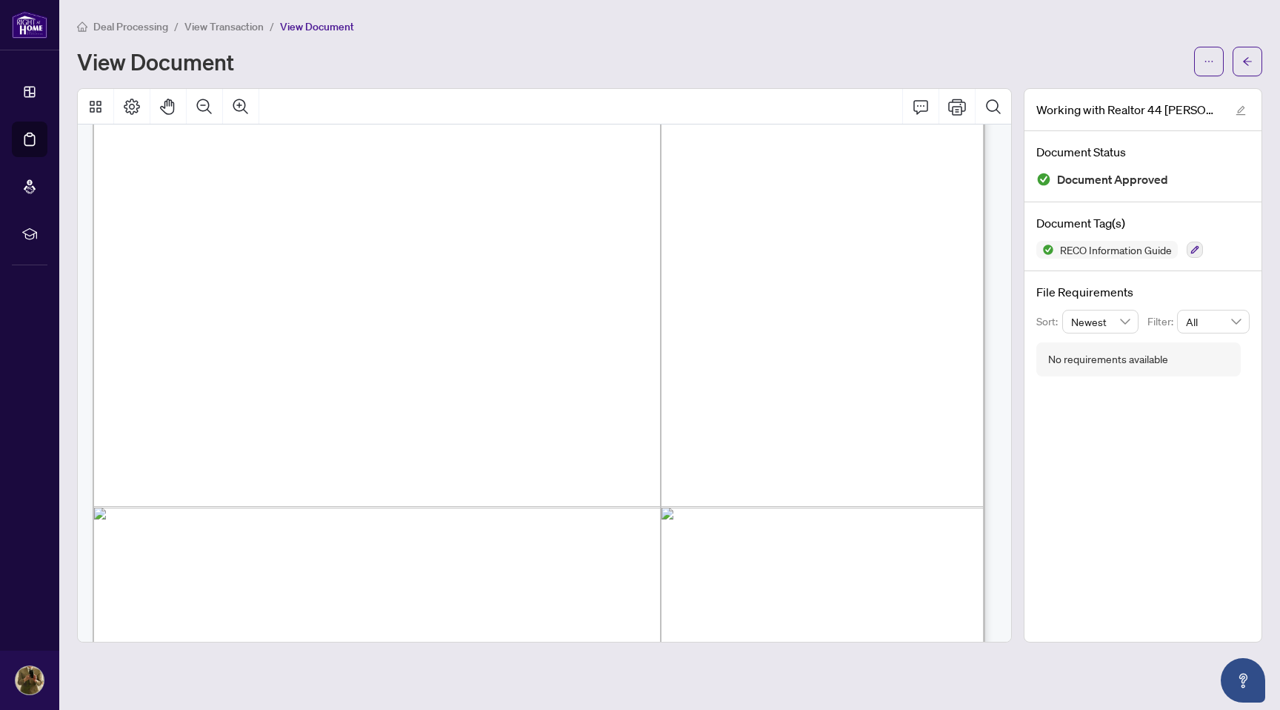
scroll to position [14390, 0]
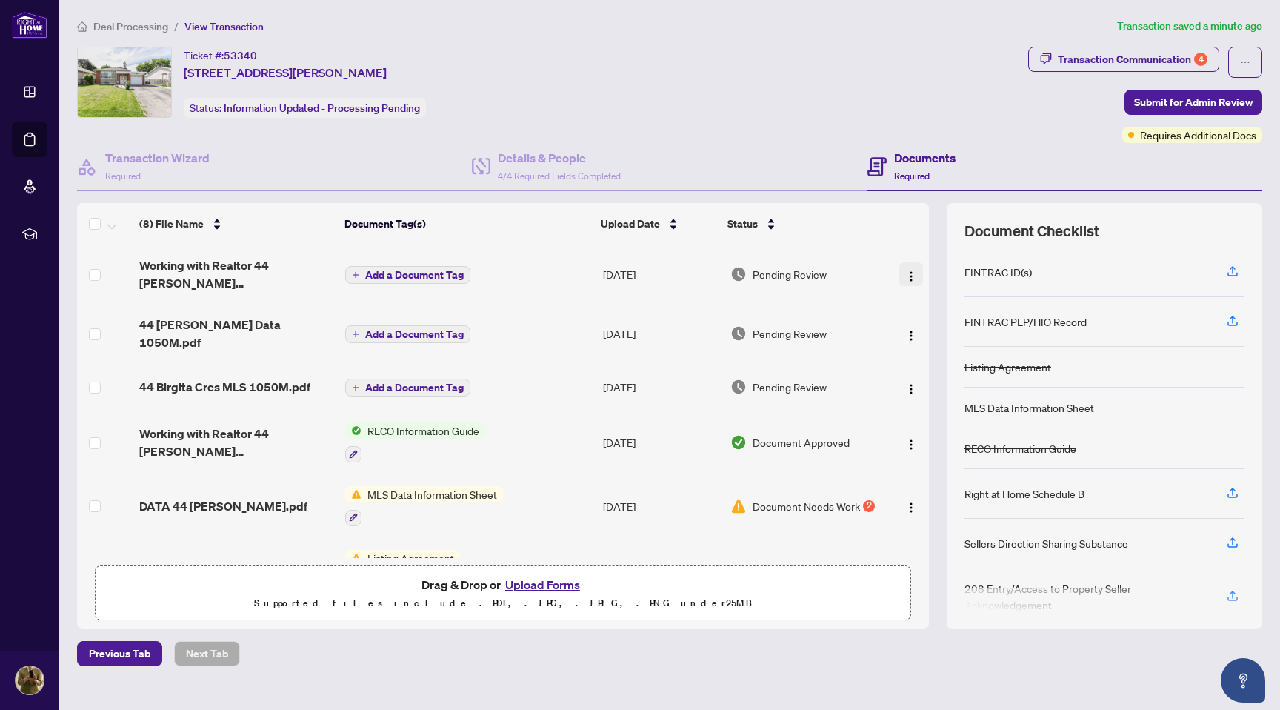
click at [908, 273] on img "button" at bounding box center [911, 276] width 12 height 12
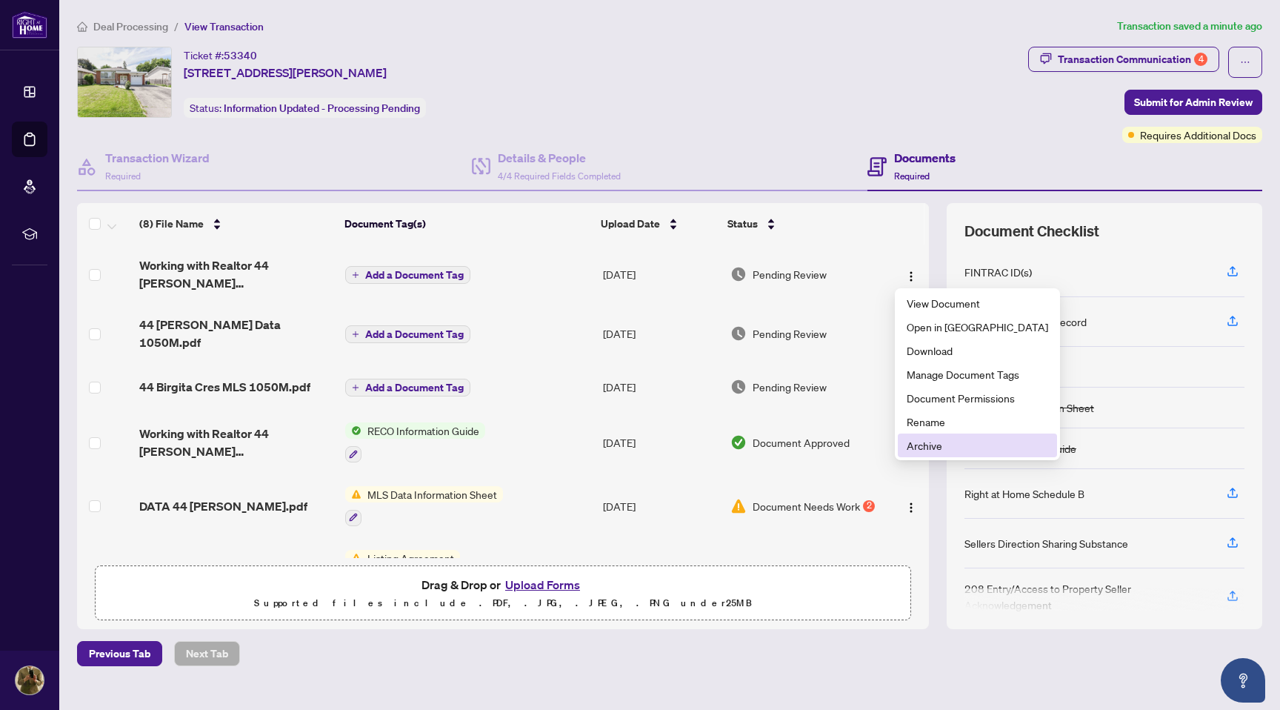
click at [928, 449] on span "Archive" at bounding box center [978, 445] width 142 height 16
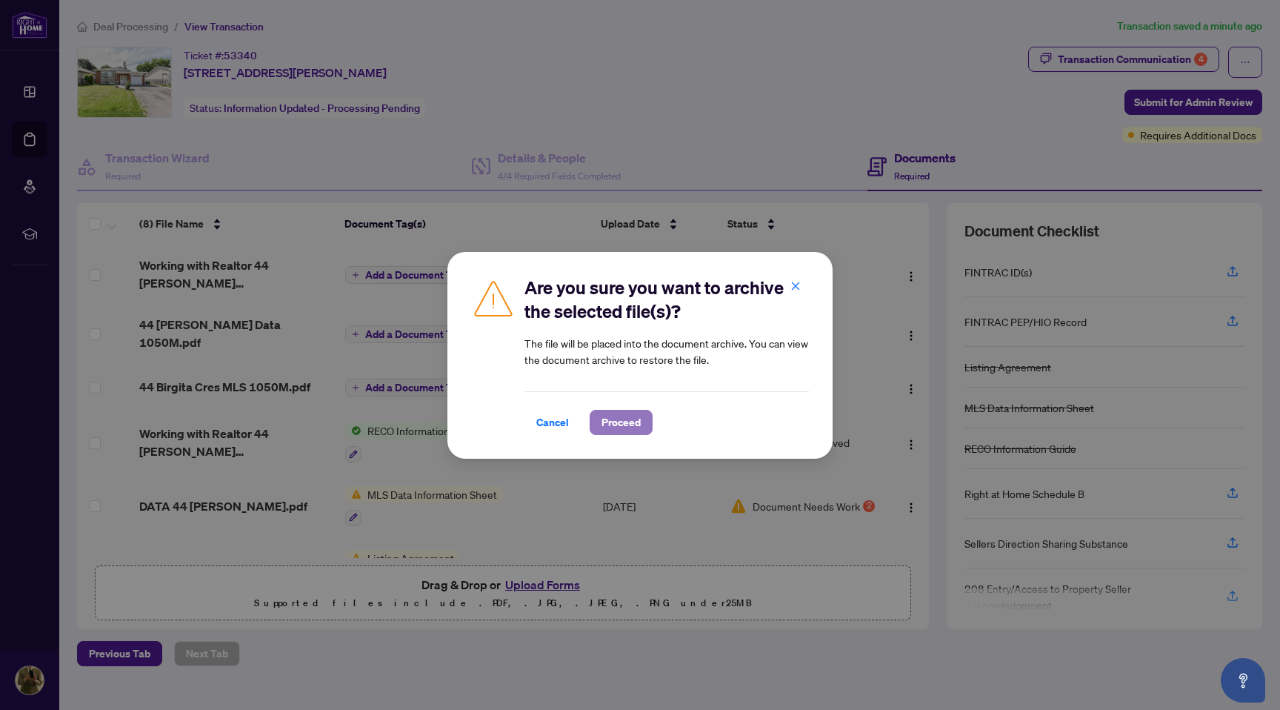
click at [620, 424] on span "Proceed" at bounding box center [621, 422] width 39 height 24
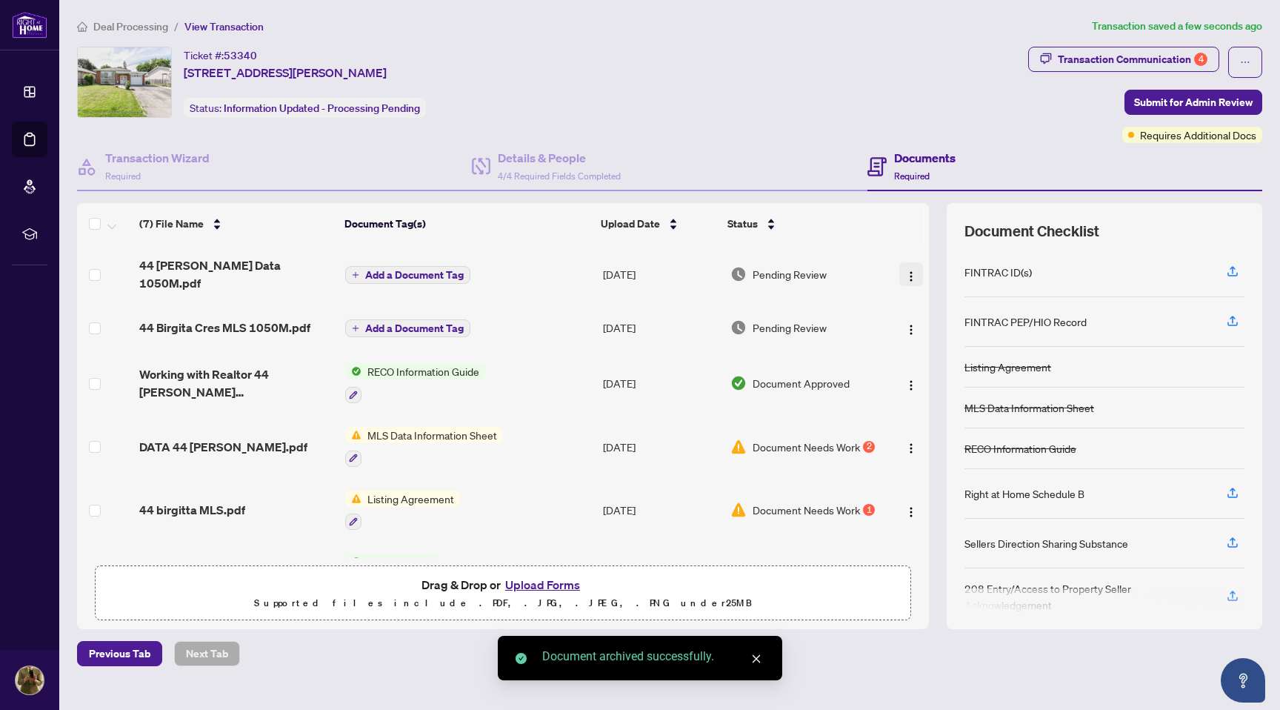
click at [905, 271] on img "button" at bounding box center [911, 276] width 12 height 12
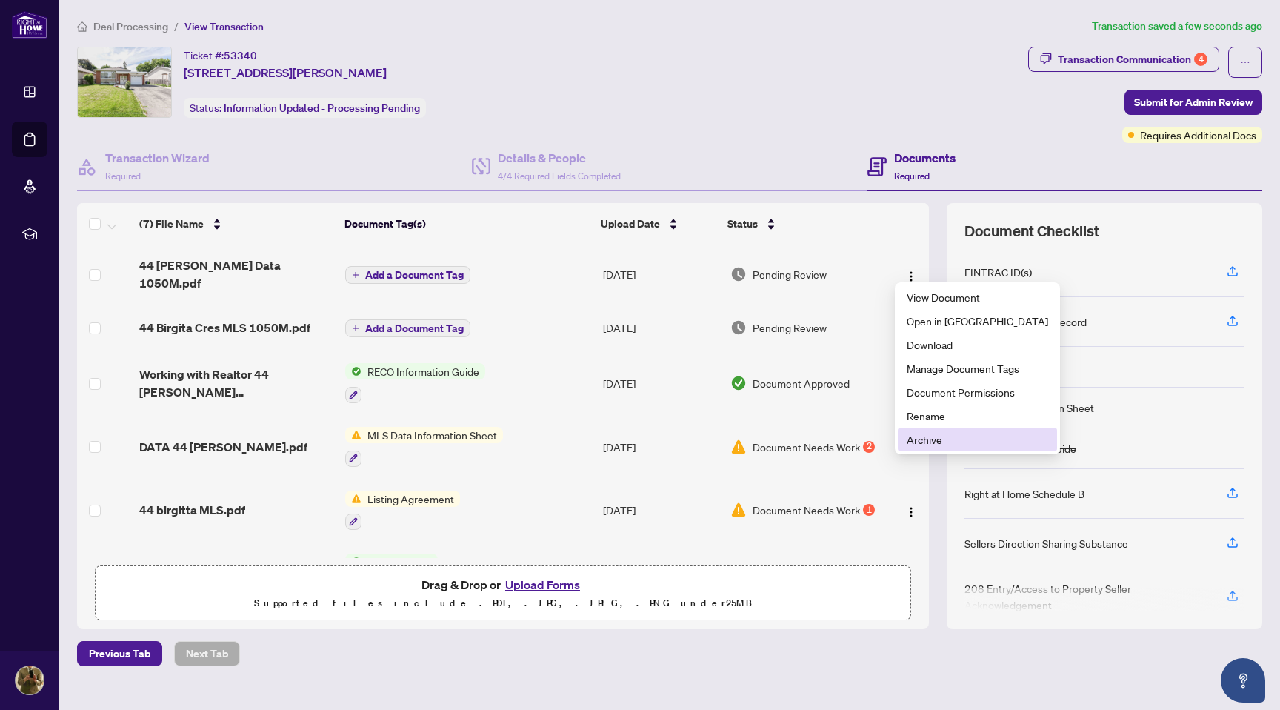
click at [923, 438] on span "Archive" at bounding box center [978, 439] width 142 height 16
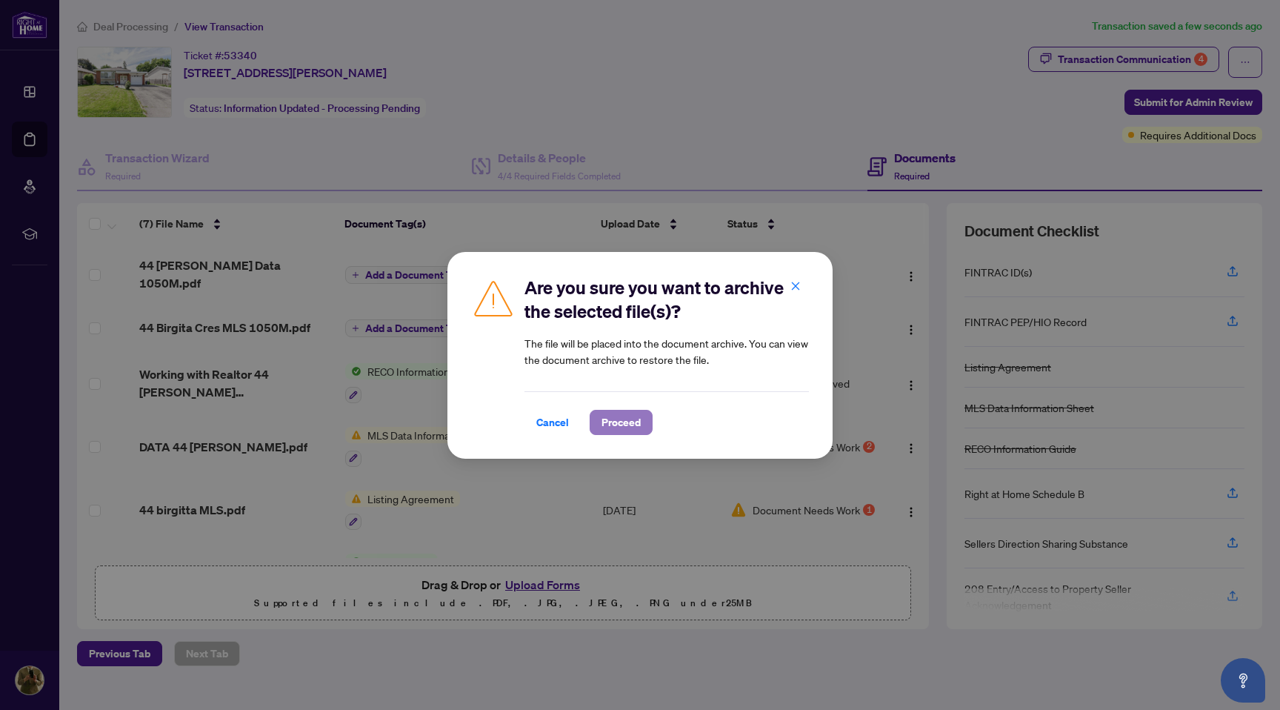
click at [622, 425] on span "Proceed" at bounding box center [621, 422] width 39 height 24
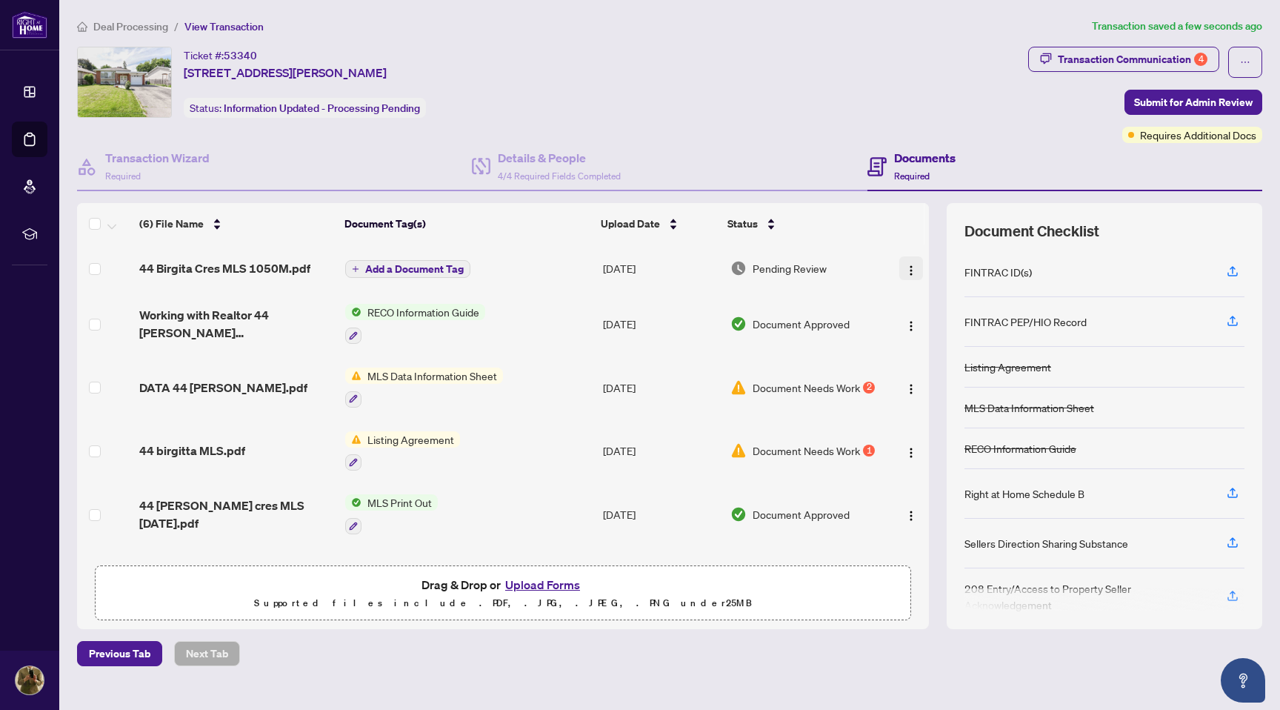
click at [905, 267] on img "button" at bounding box center [911, 270] width 12 height 12
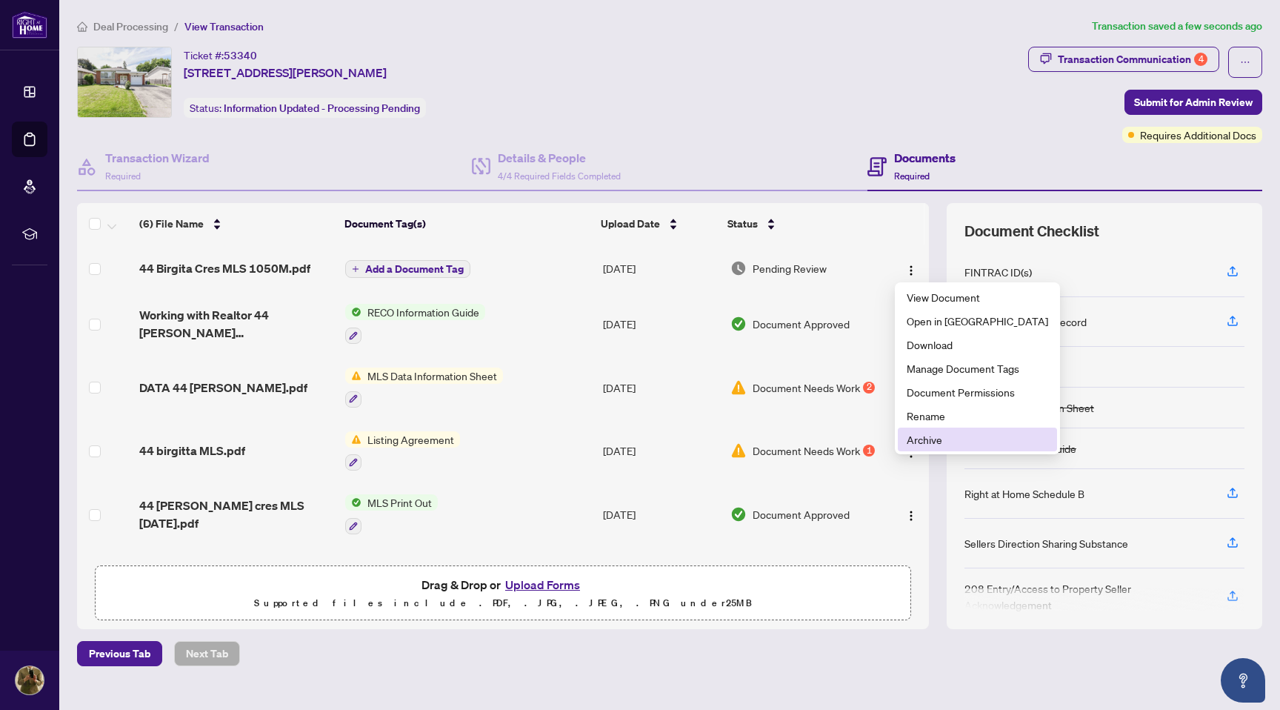
click at [930, 439] on span "Archive" at bounding box center [978, 439] width 142 height 16
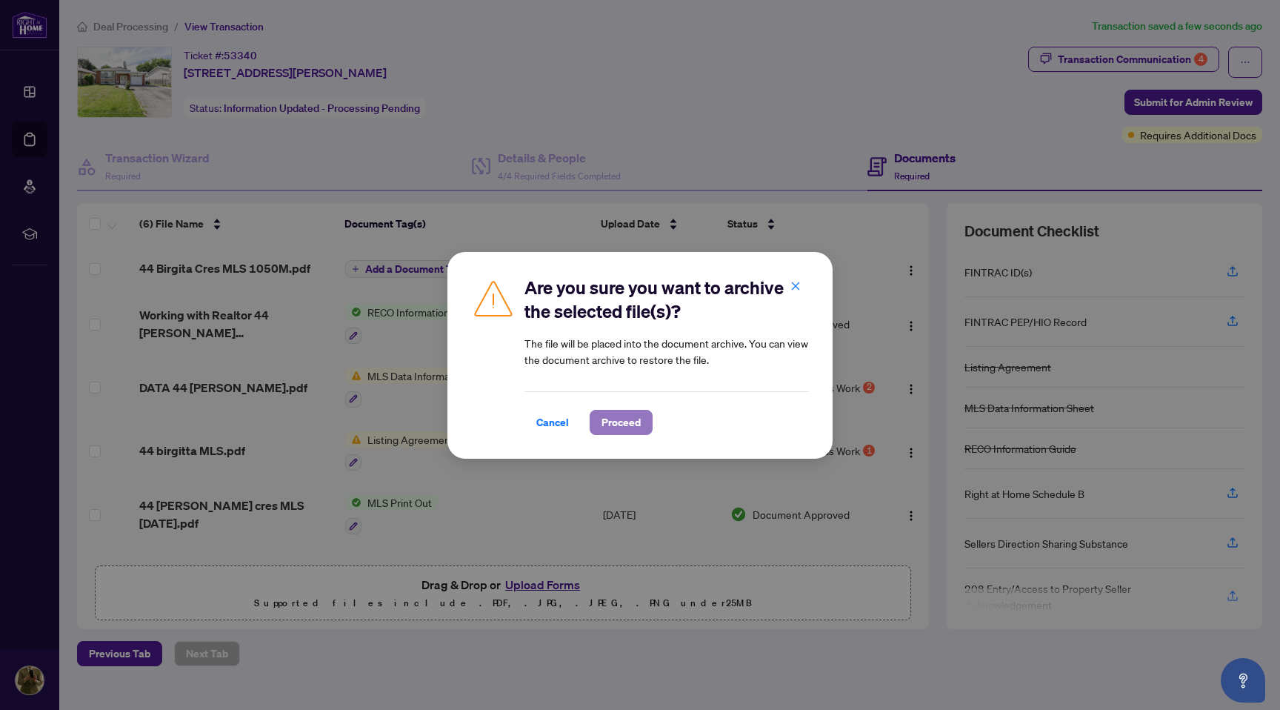
click at [615, 422] on span "Proceed" at bounding box center [621, 422] width 39 height 24
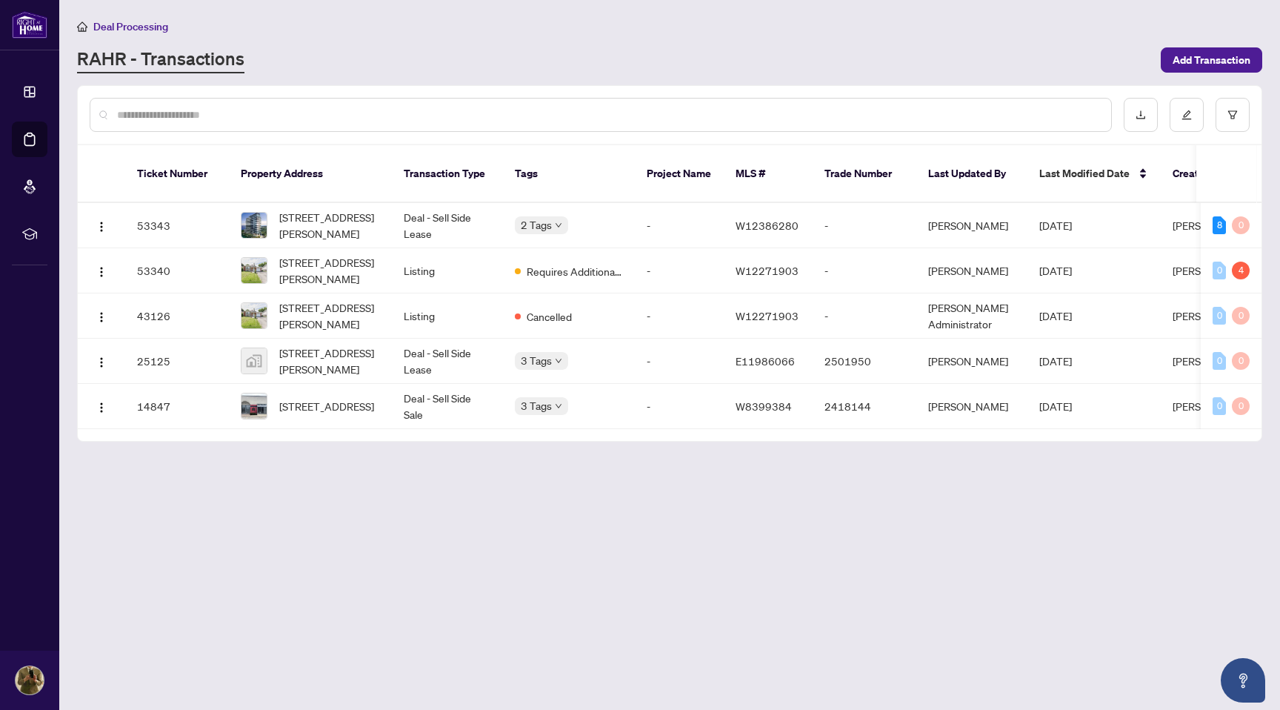
click at [159, 111] on input "text" at bounding box center [608, 115] width 982 height 16
click at [154, 111] on input "text" at bounding box center [608, 115] width 982 height 16
click at [1228, 59] on span "Add Transaction" at bounding box center [1212, 60] width 78 height 24
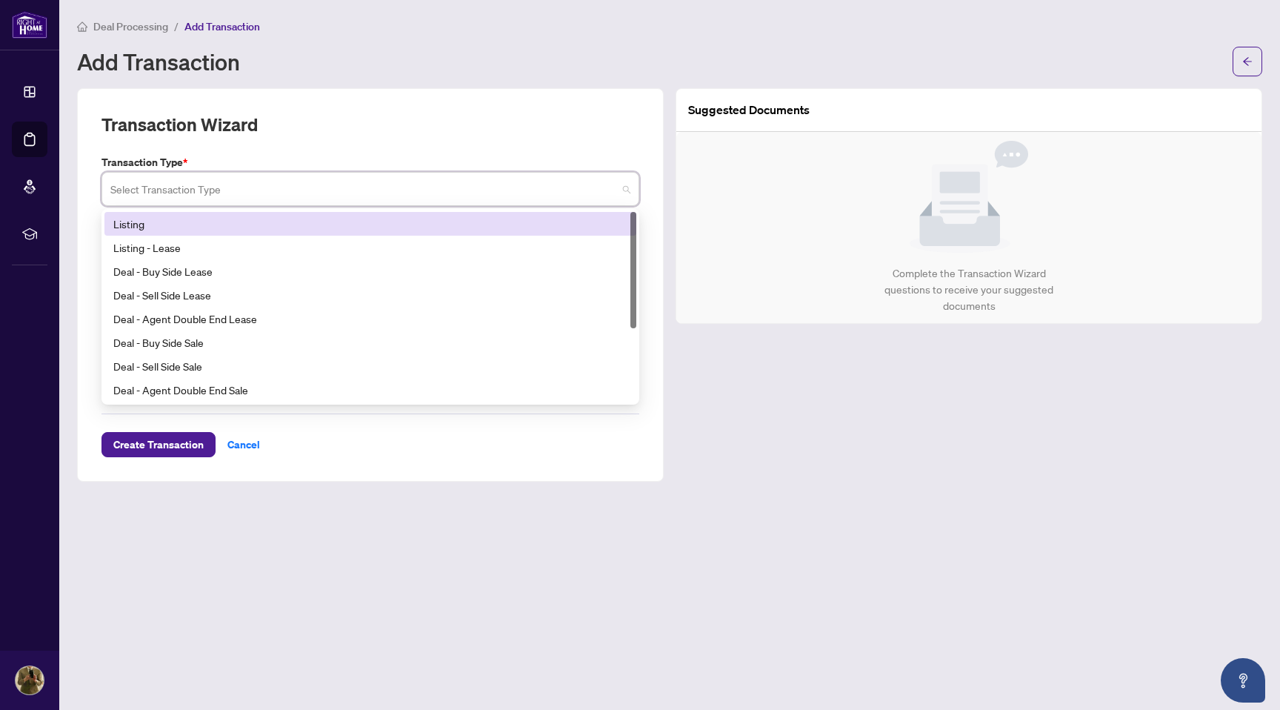
click at [180, 186] on input "search" at bounding box center [363, 191] width 507 height 33
click at [150, 219] on div "Listing" at bounding box center [370, 224] width 514 height 16
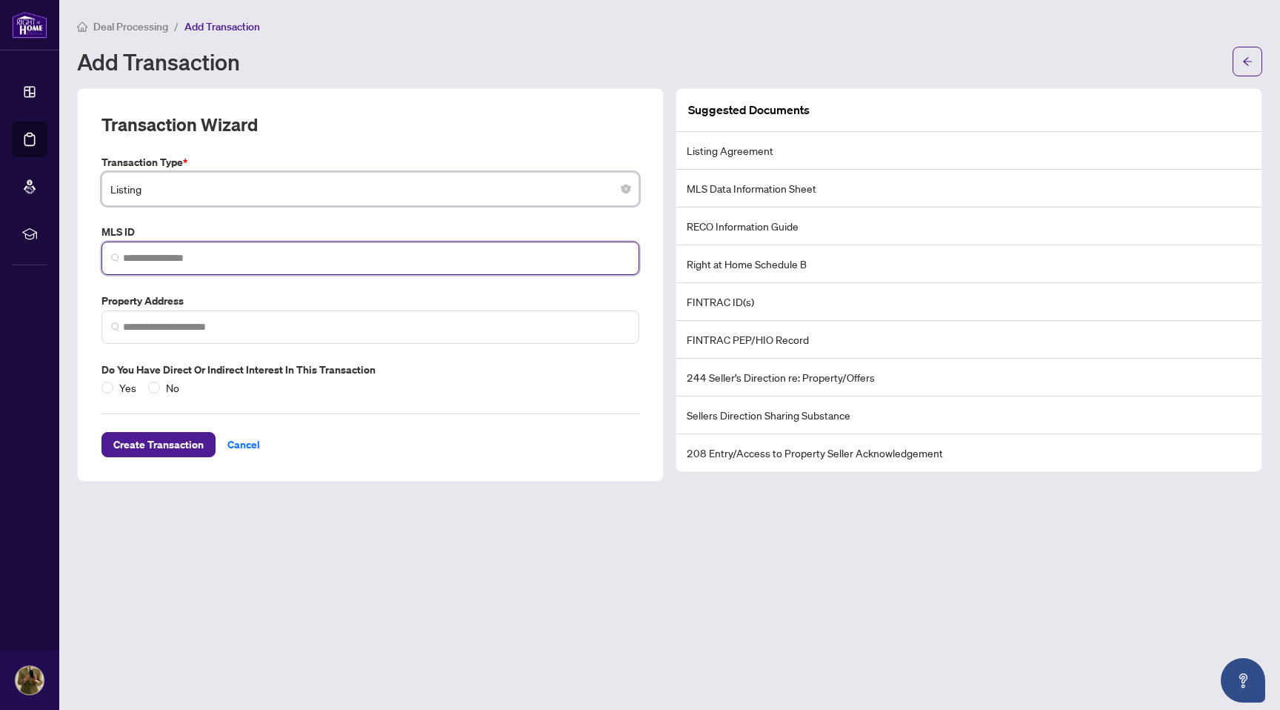
click at [150, 259] on input "search" at bounding box center [376, 258] width 507 height 16
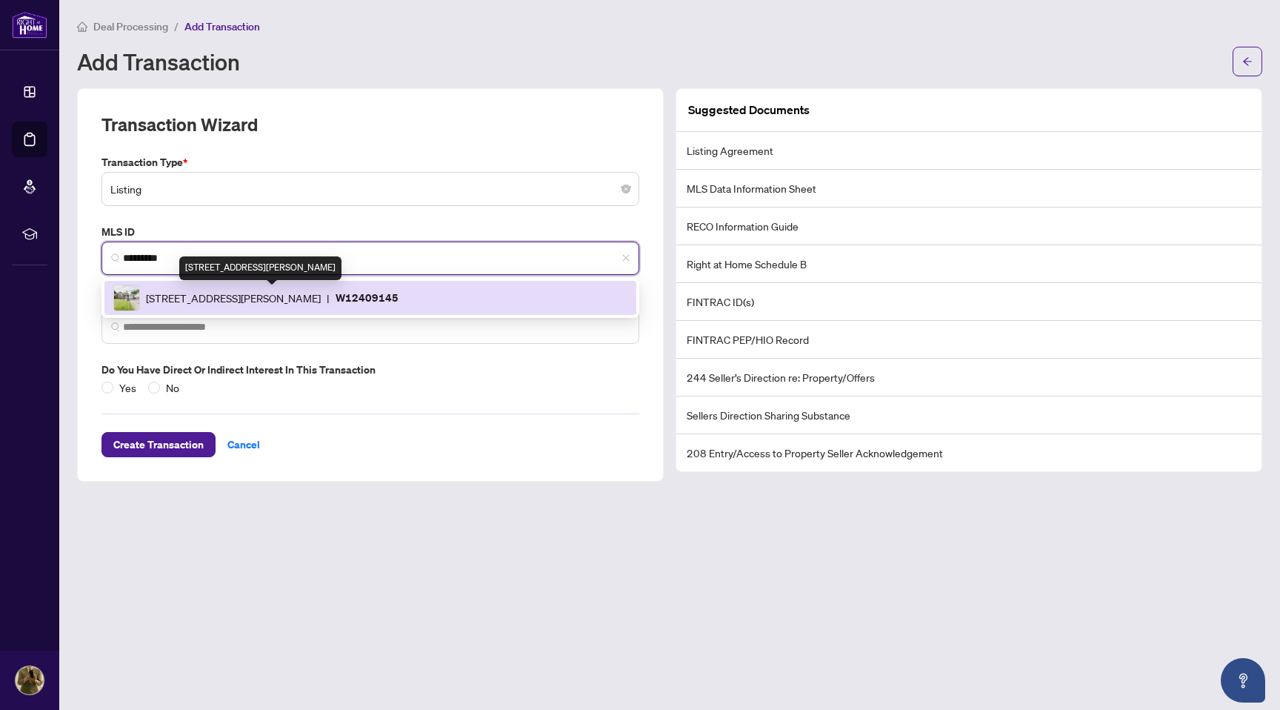
click at [195, 299] on span "[STREET_ADDRESS][PERSON_NAME]" at bounding box center [233, 298] width 175 height 16
type input "*********"
type input "**********"
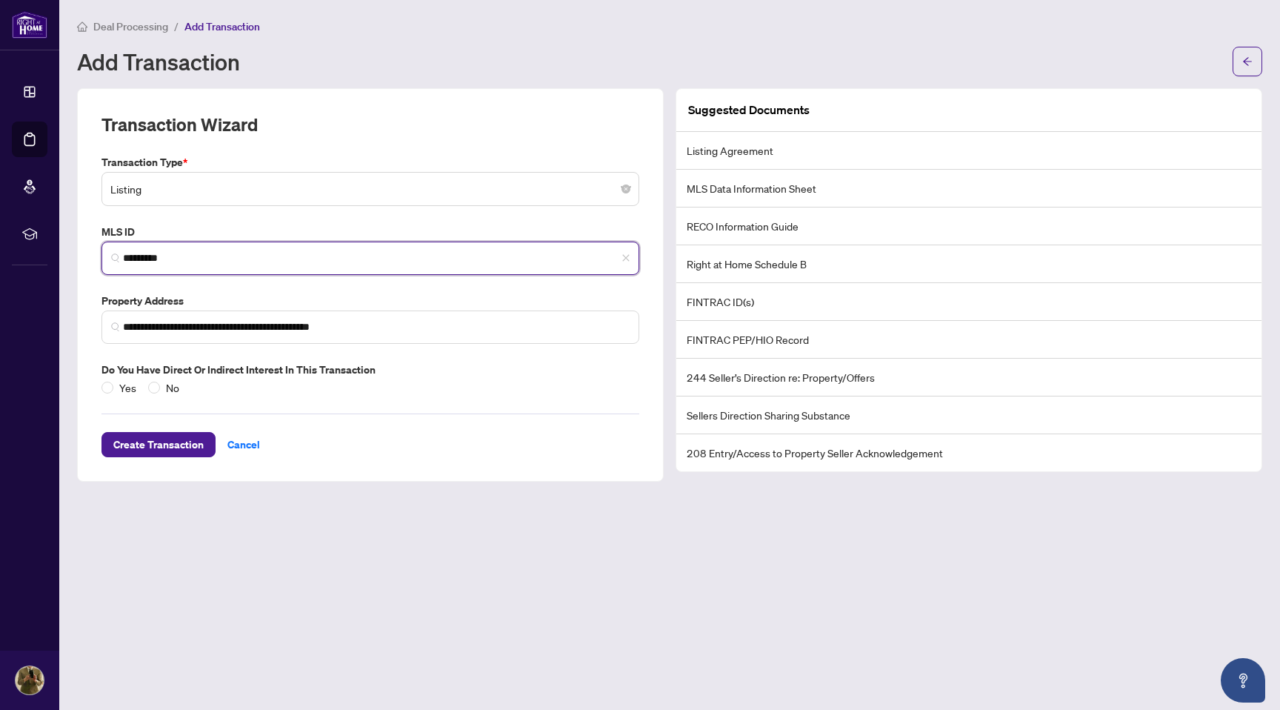
type input "*********"
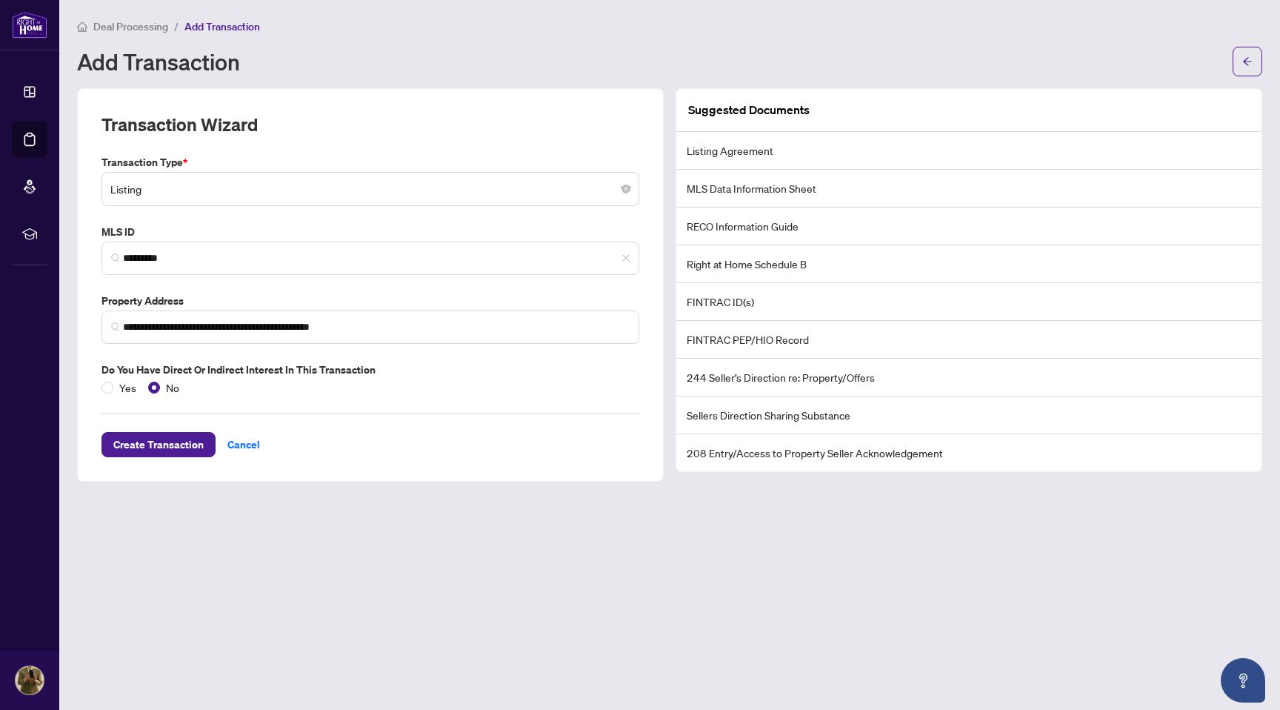
click at [728, 152] on li "Listing Agreement" at bounding box center [968, 151] width 585 height 38
click at [762, 147] on li "Listing Agreement" at bounding box center [968, 151] width 585 height 38
click at [190, 447] on span "Create Transaction" at bounding box center [158, 445] width 90 height 24
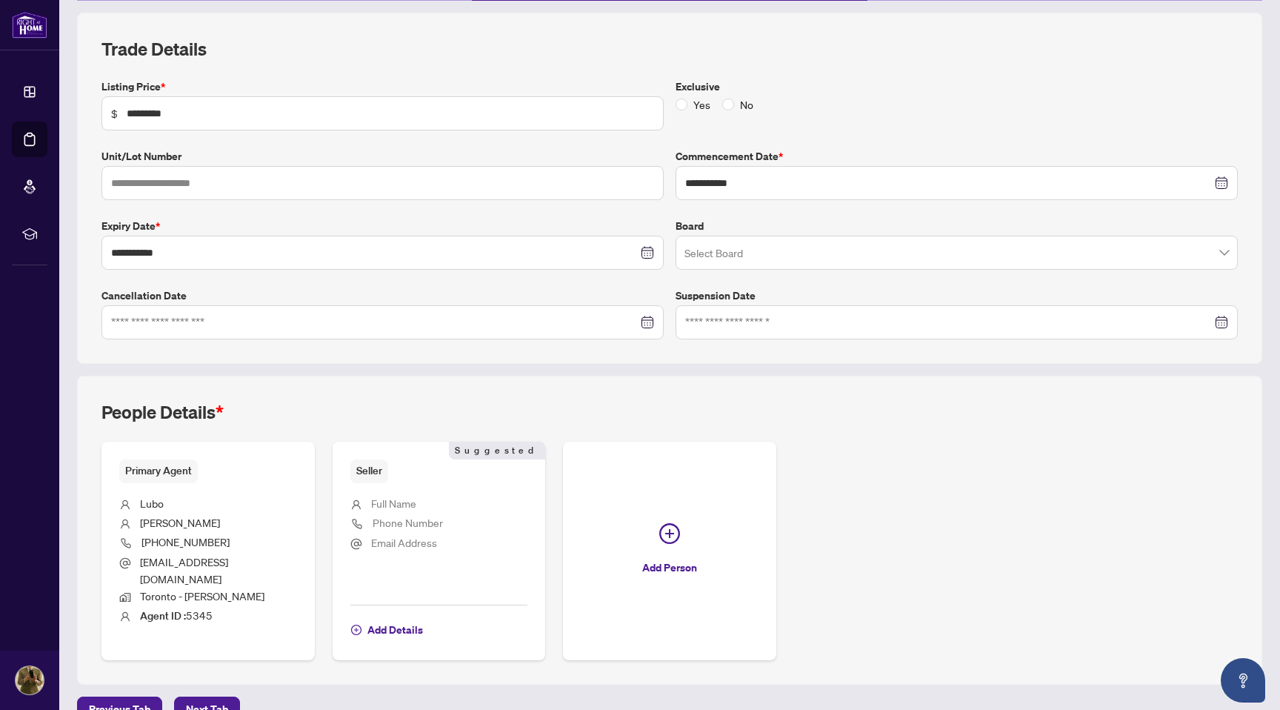
scroll to position [198, 0]
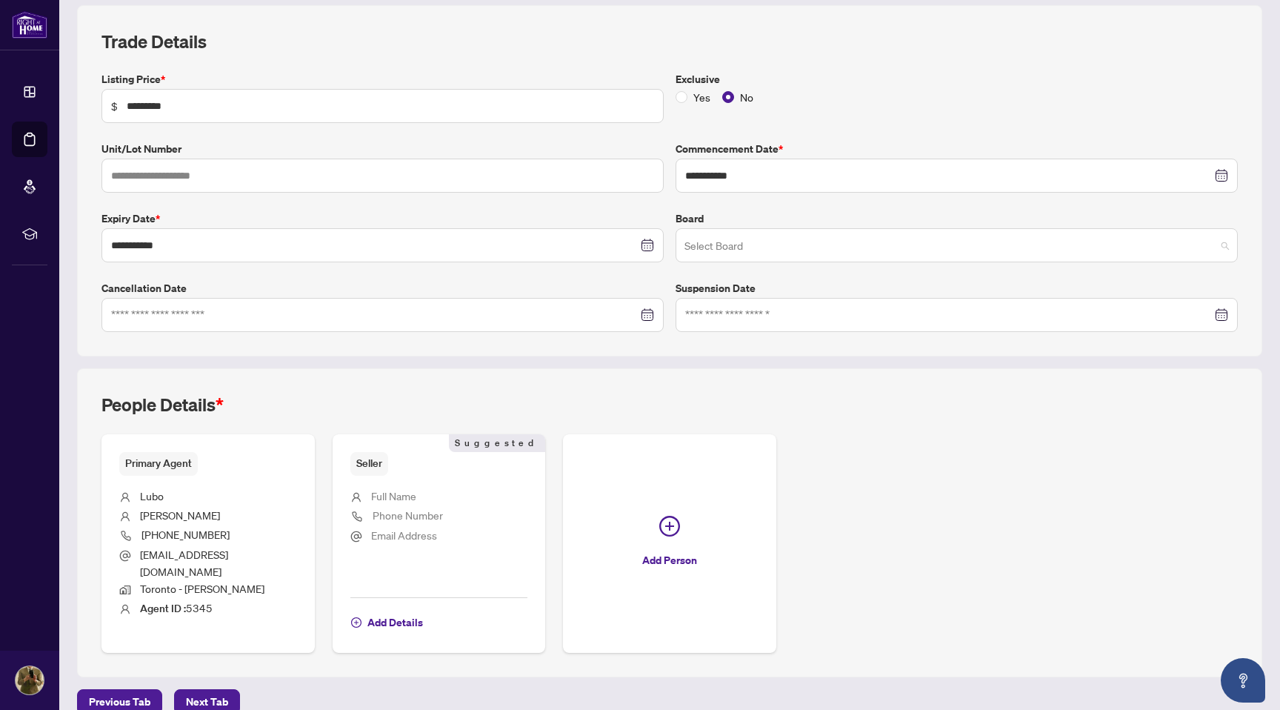
click at [701, 244] on input "search" at bounding box center [950, 247] width 531 height 33
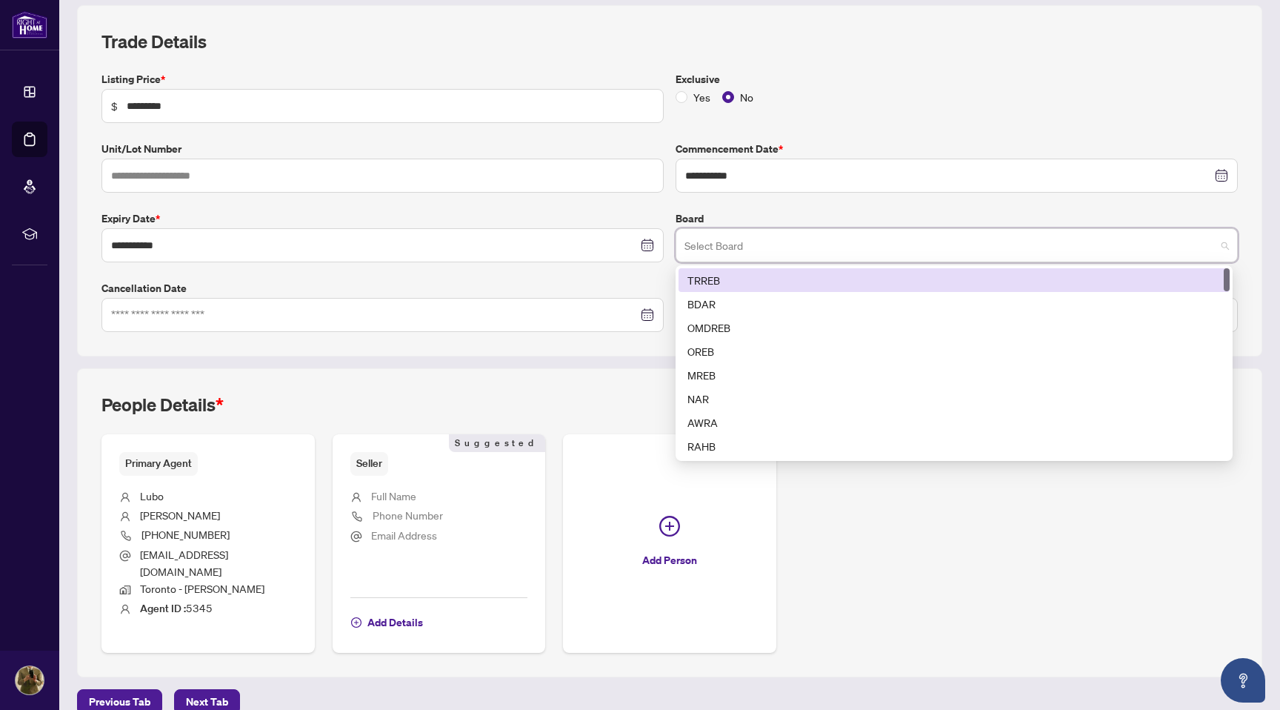
click at [702, 279] on div "TRREB" at bounding box center [954, 280] width 533 height 16
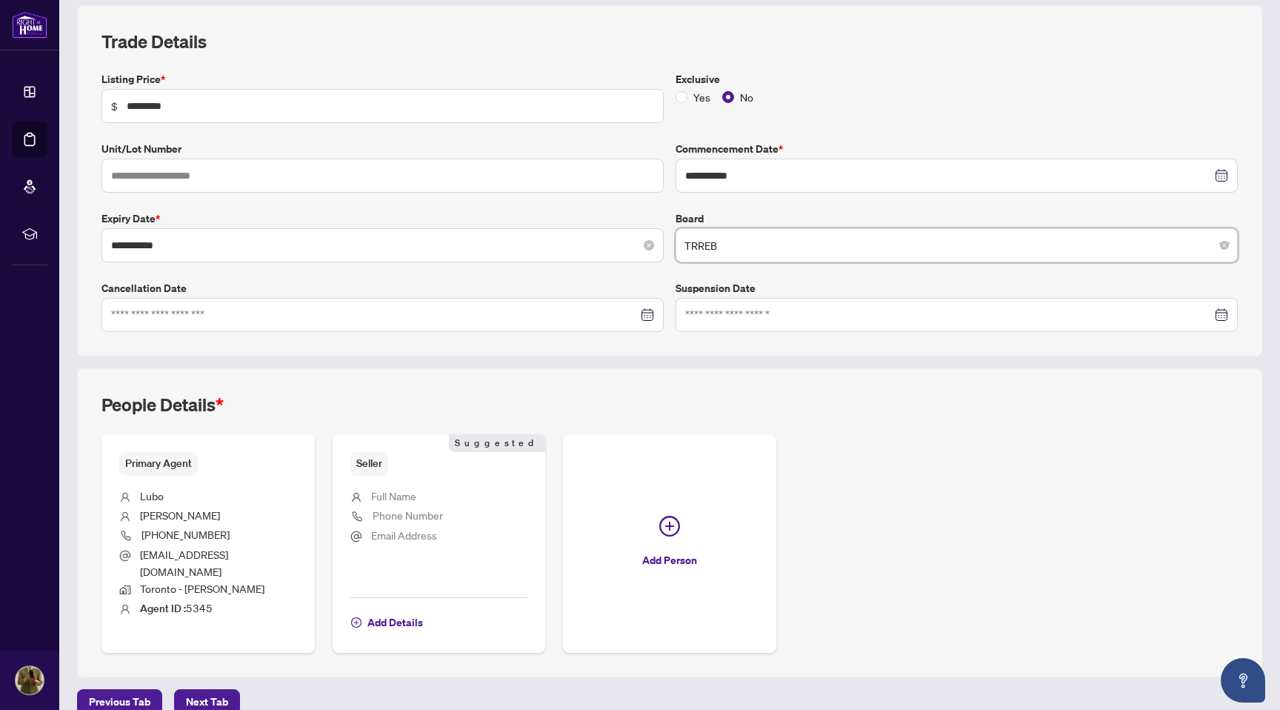
scroll to position [204, 0]
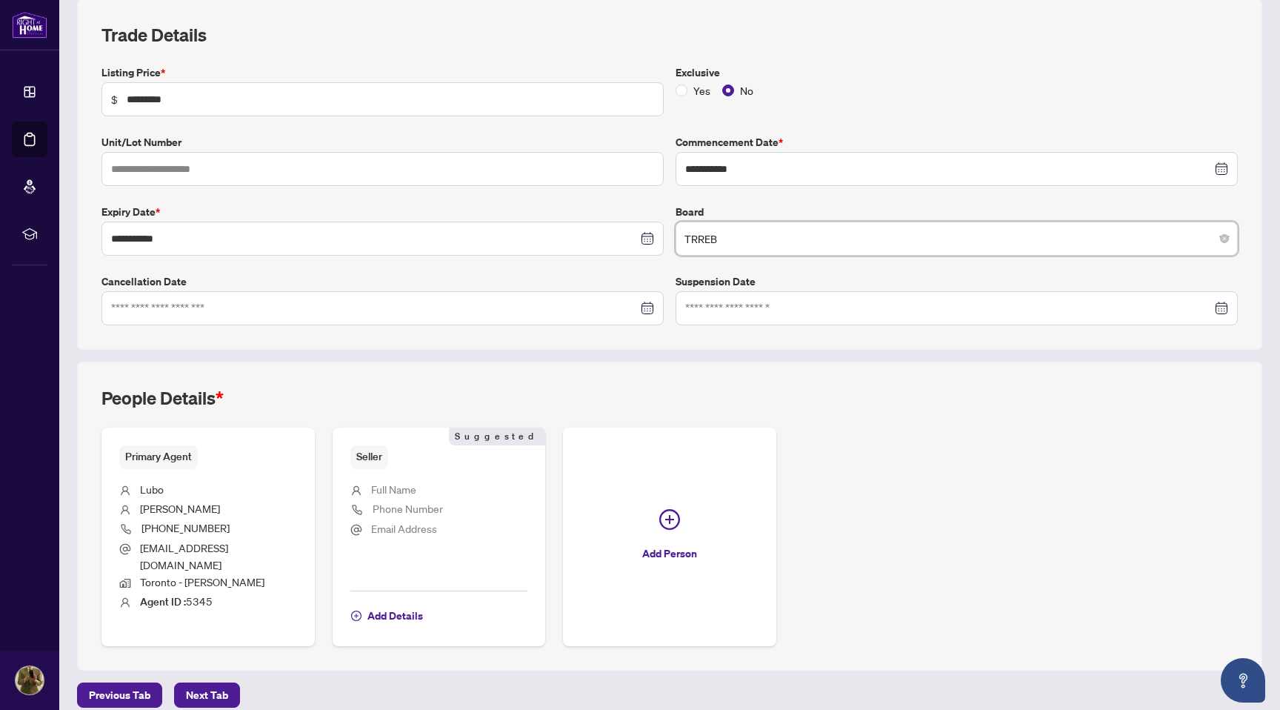
click at [379, 488] on span "Full Name" at bounding box center [393, 488] width 45 height 13
click at [380, 604] on span "Add Details" at bounding box center [395, 616] width 56 height 24
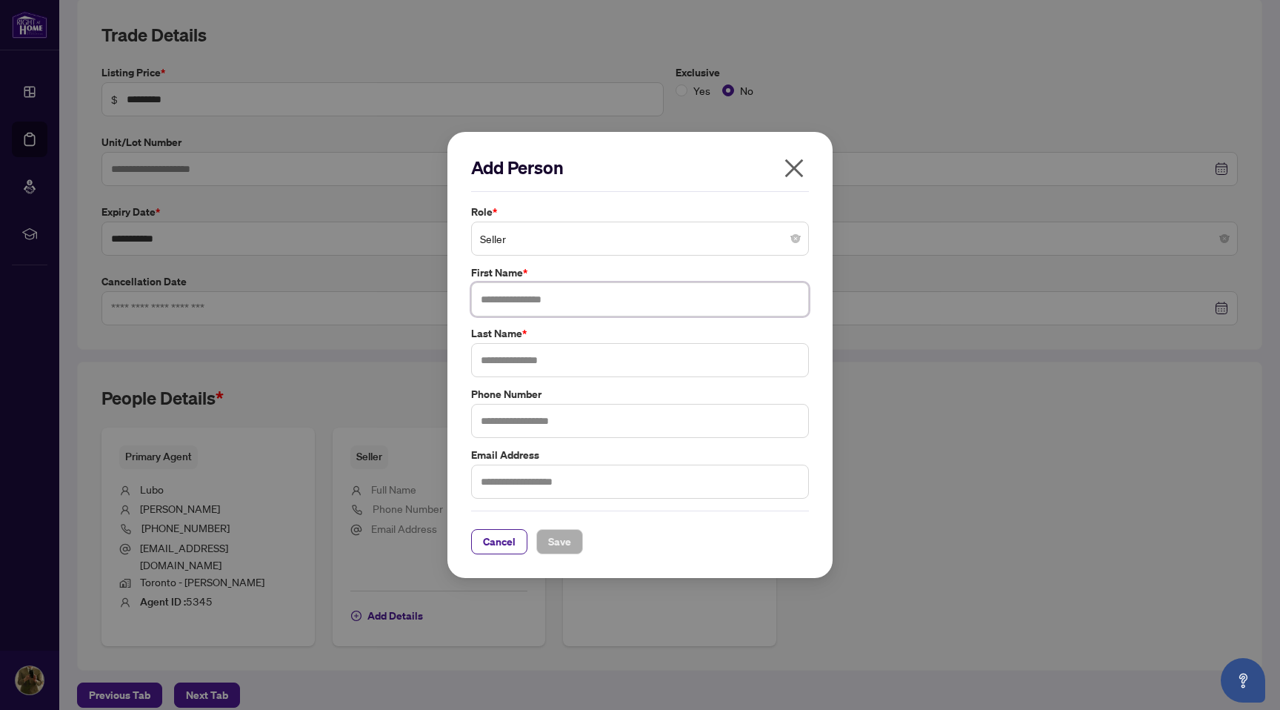
click at [482, 297] on input "text" at bounding box center [640, 299] width 338 height 34
type input "******"
click at [489, 353] on input "text" at bounding box center [640, 360] width 338 height 34
type input "********"
click at [496, 421] on input "text" at bounding box center [640, 421] width 338 height 34
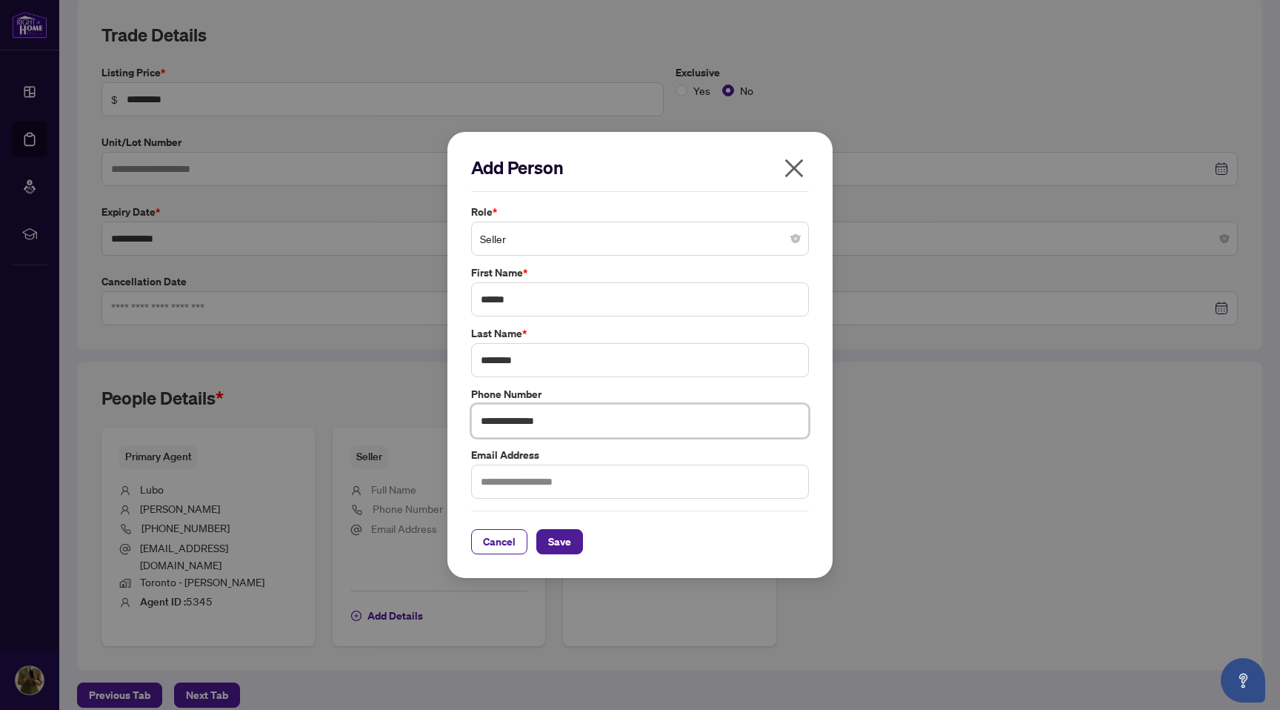
type input "**********"
click at [508, 485] on input "text" at bounding box center [640, 482] width 338 height 34
type input "**********"
click at [568, 542] on span "Save" at bounding box center [559, 542] width 23 height 24
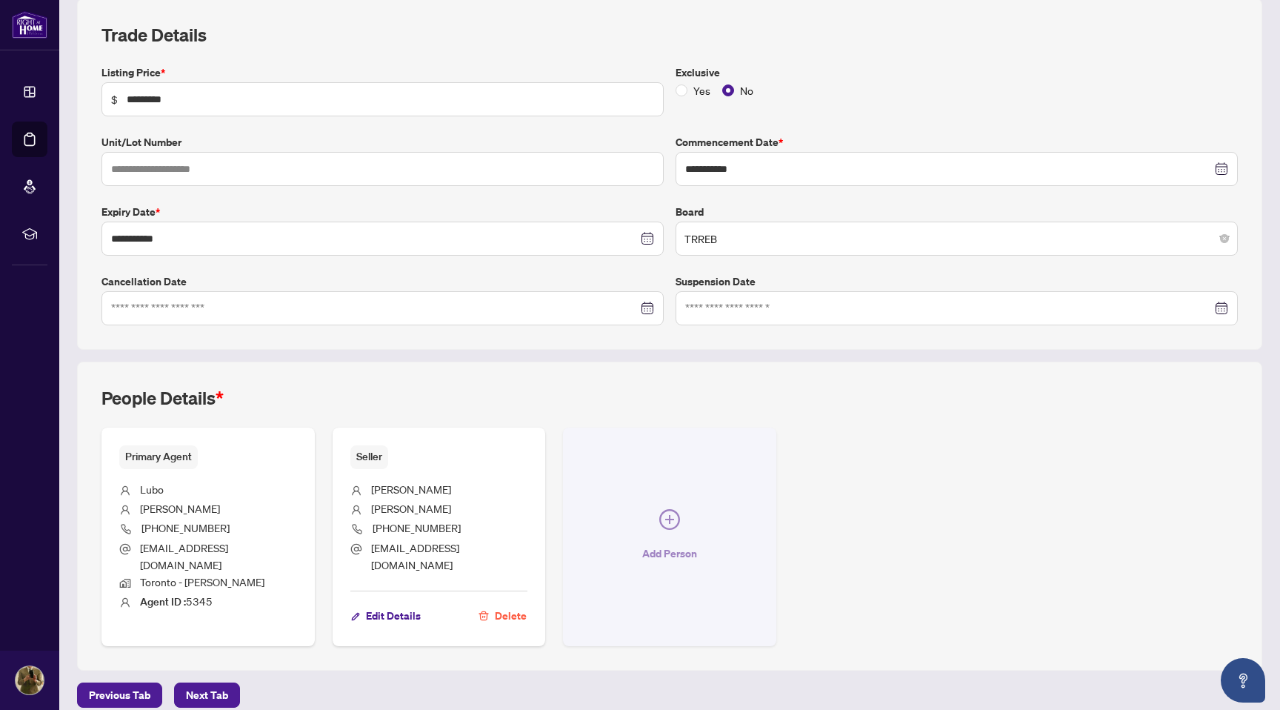
click at [666, 509] on icon "plus-circle" at bounding box center [669, 519] width 21 height 21
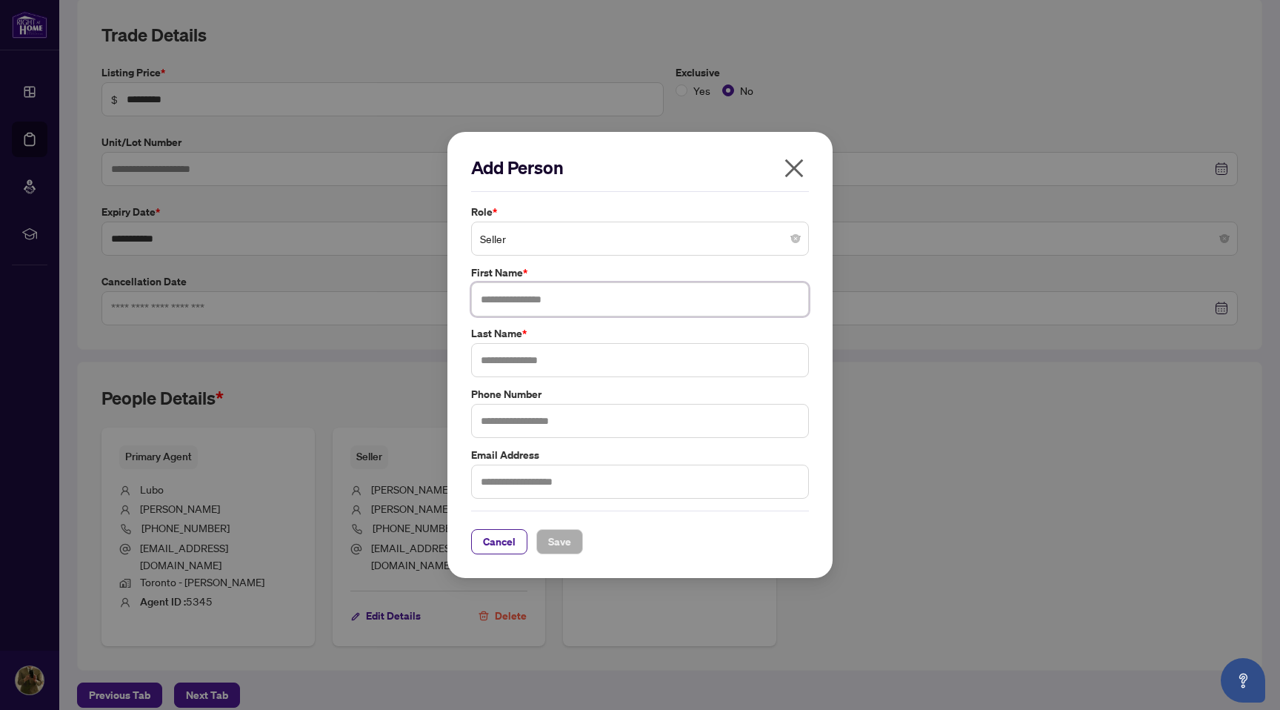
click at [498, 298] on input "text" at bounding box center [640, 299] width 338 height 34
type input "*******"
click at [490, 358] on input "text" at bounding box center [640, 360] width 338 height 34
type input "********"
click at [502, 419] on input "text" at bounding box center [640, 421] width 338 height 34
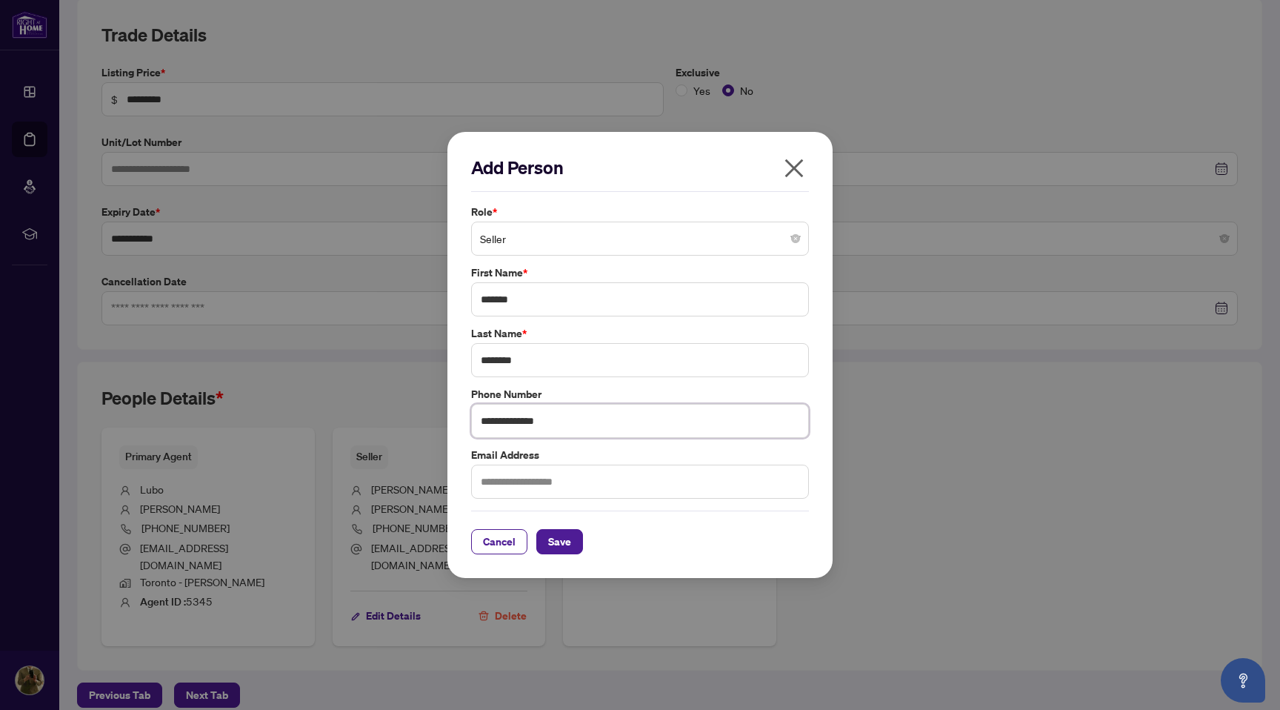
type input "**********"
click at [499, 474] on input "text" at bounding box center [640, 482] width 338 height 34
type input "**********"
click at [569, 541] on span "Save" at bounding box center [559, 542] width 23 height 24
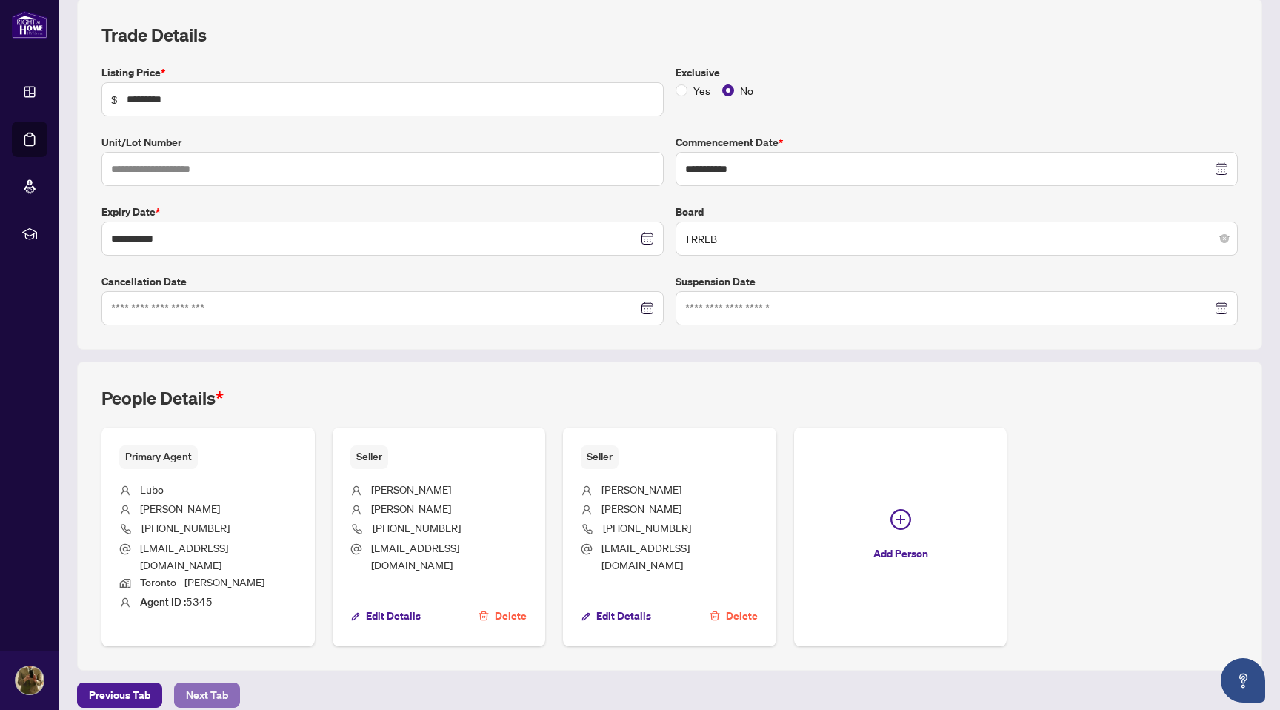
click at [205, 683] on span "Next Tab" at bounding box center [207, 695] width 42 height 24
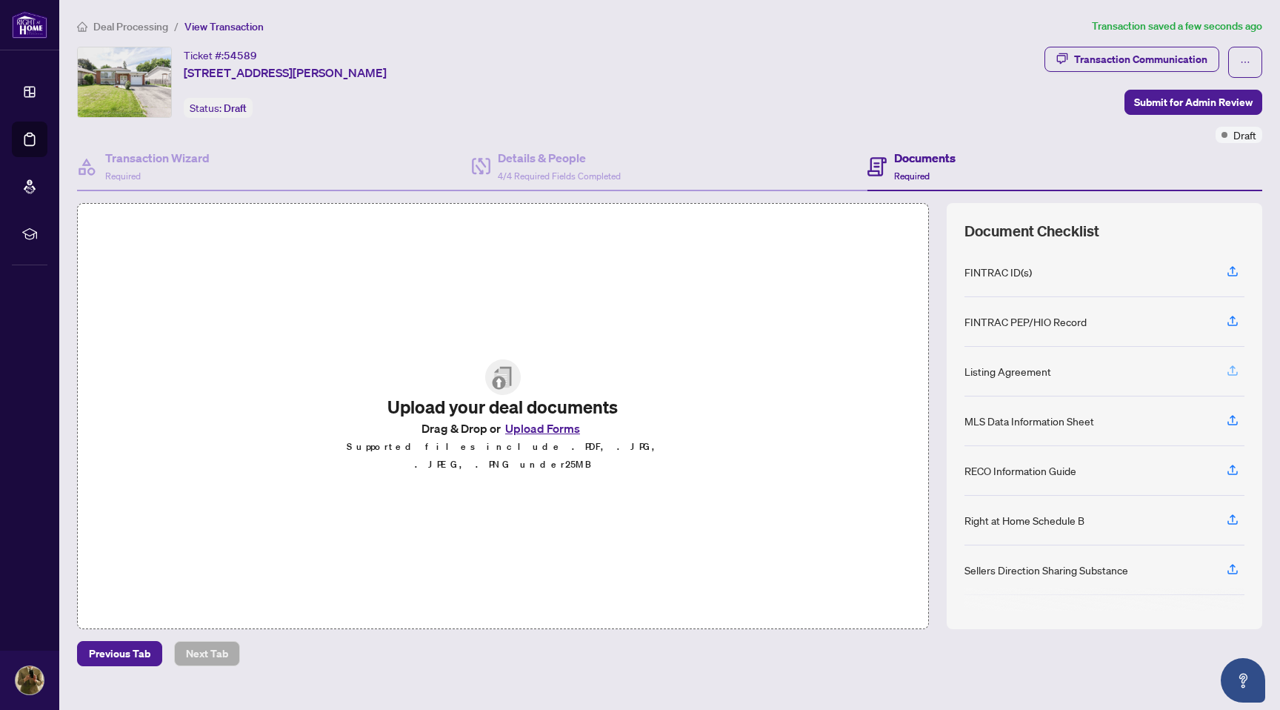
click at [1234, 369] on icon "button" at bounding box center [1232, 370] width 13 height 13
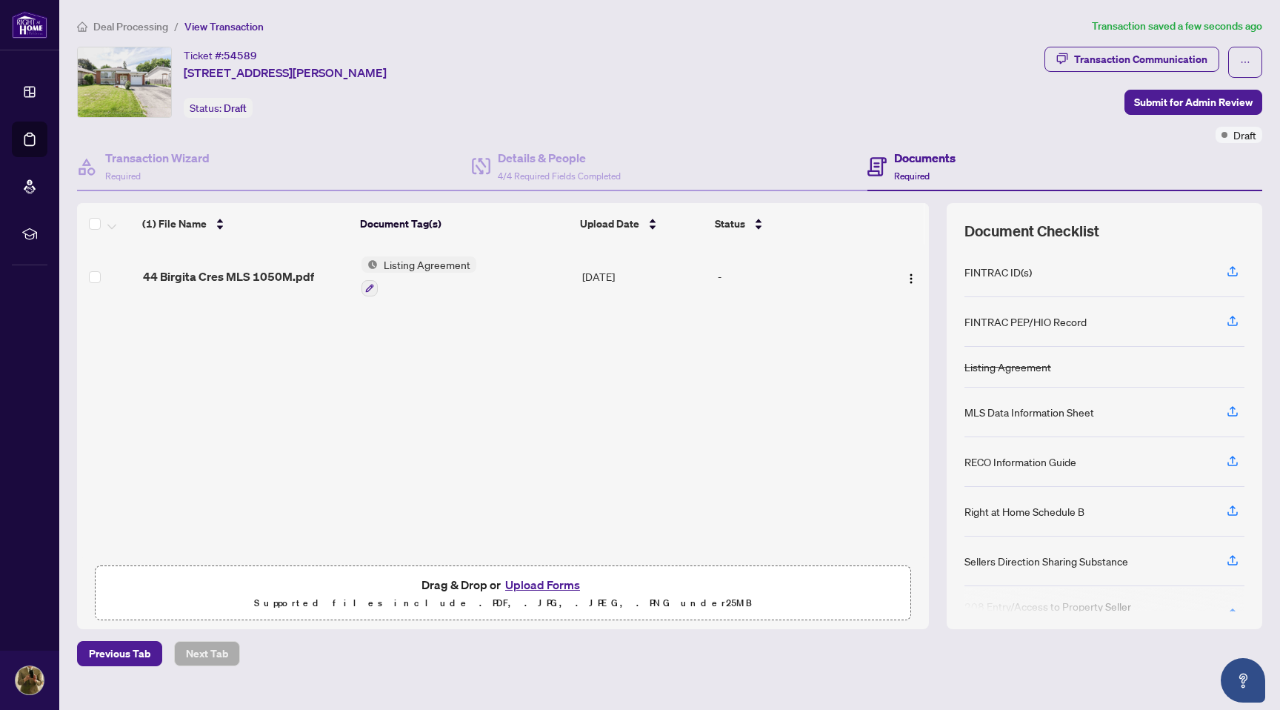
click at [1024, 412] on div "MLS Data Information Sheet" at bounding box center [1030, 412] width 130 height 16
click at [1236, 409] on icon "button" at bounding box center [1232, 411] width 13 height 13
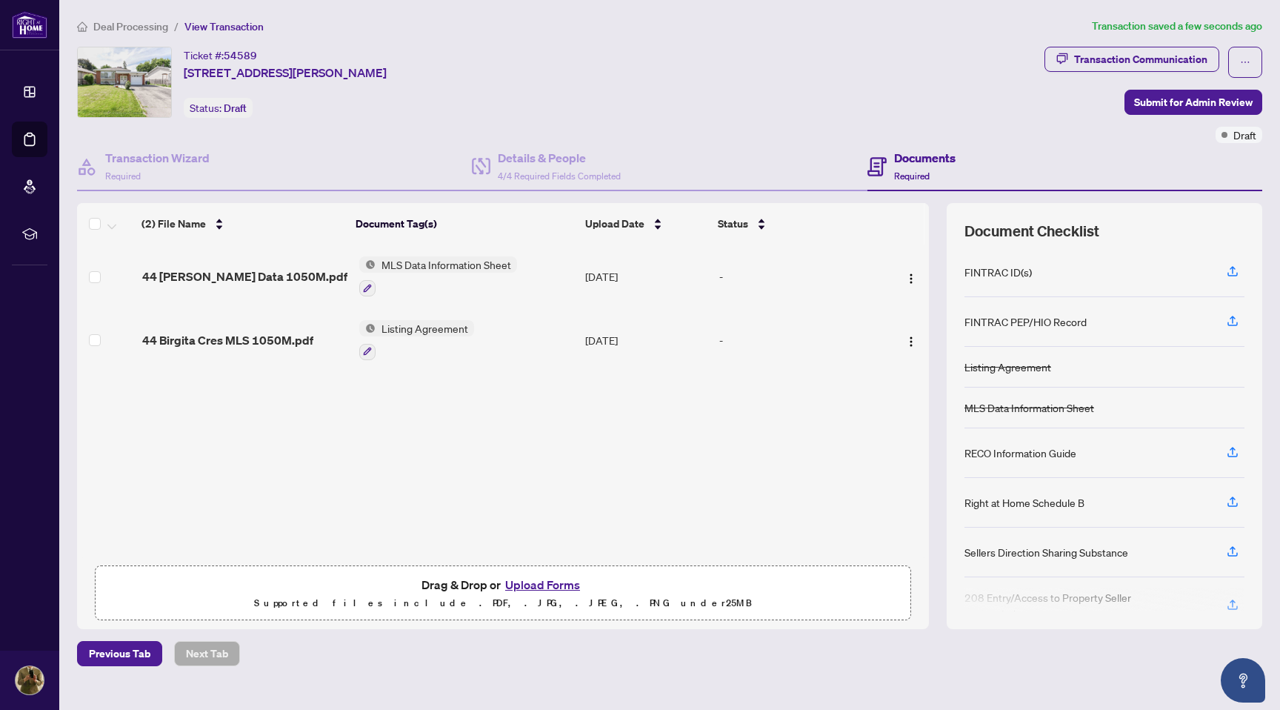
click at [1022, 454] on div "RECO Information Guide" at bounding box center [1021, 453] width 112 height 16
click at [1231, 451] on icon "button" at bounding box center [1232, 451] width 13 height 13
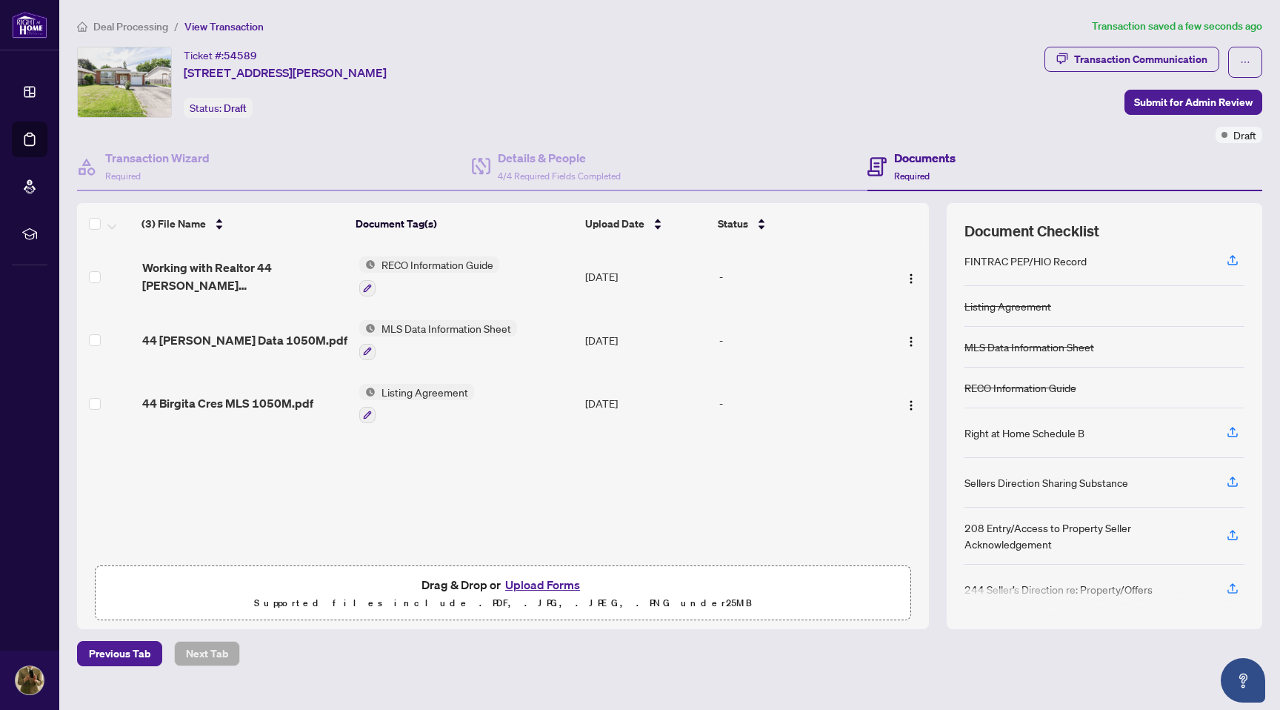
scroll to position [69, 0]
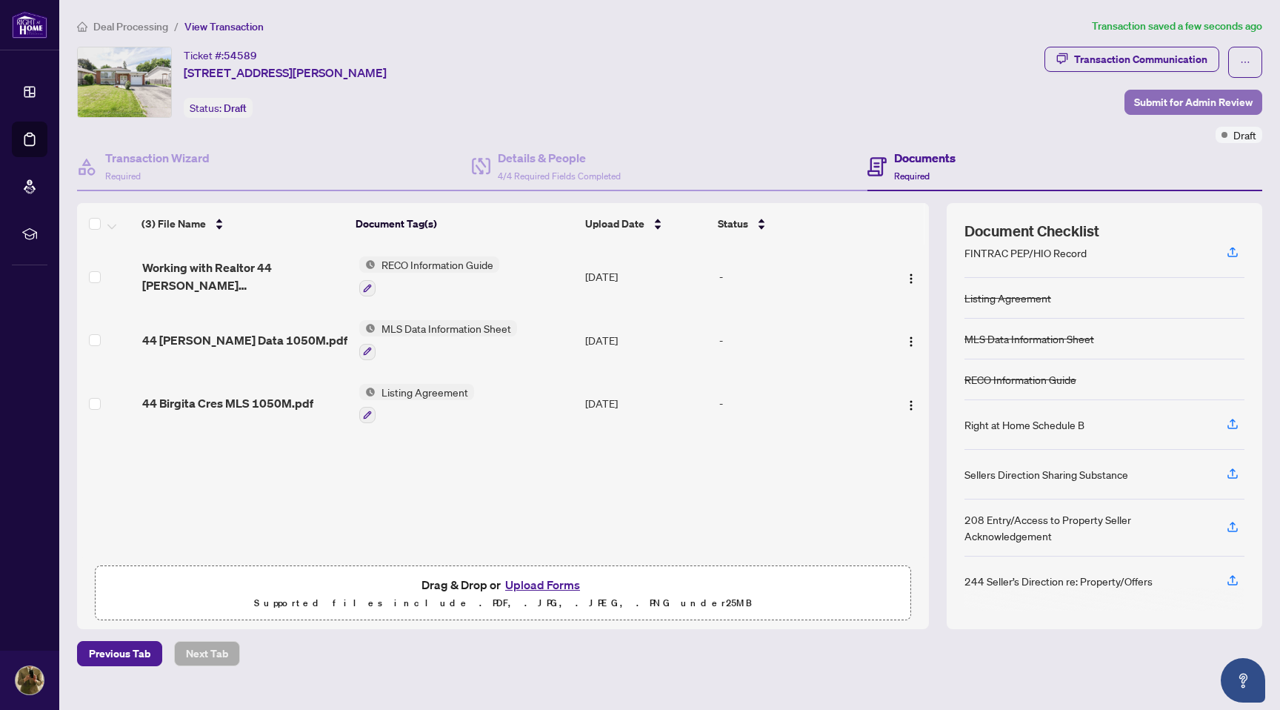
click at [1190, 101] on span "Submit for Admin Review" at bounding box center [1193, 102] width 119 height 24
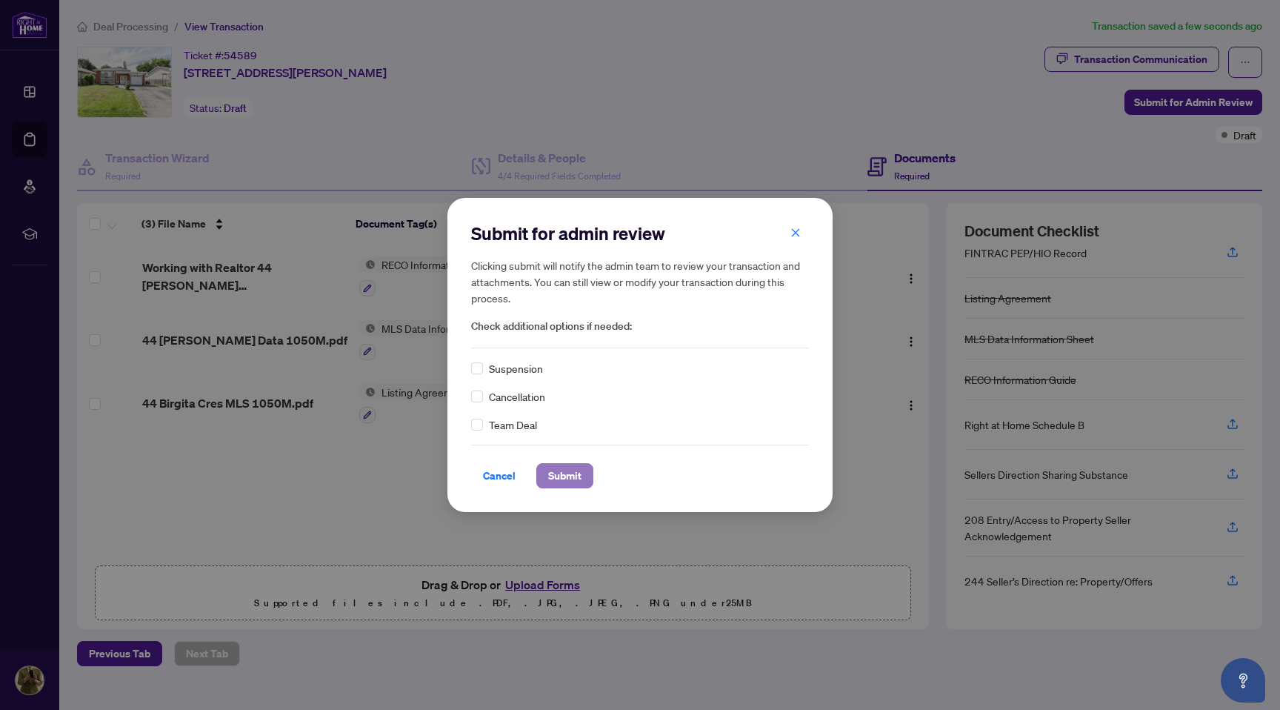
click at [558, 473] on span "Submit" at bounding box center [564, 476] width 33 height 24
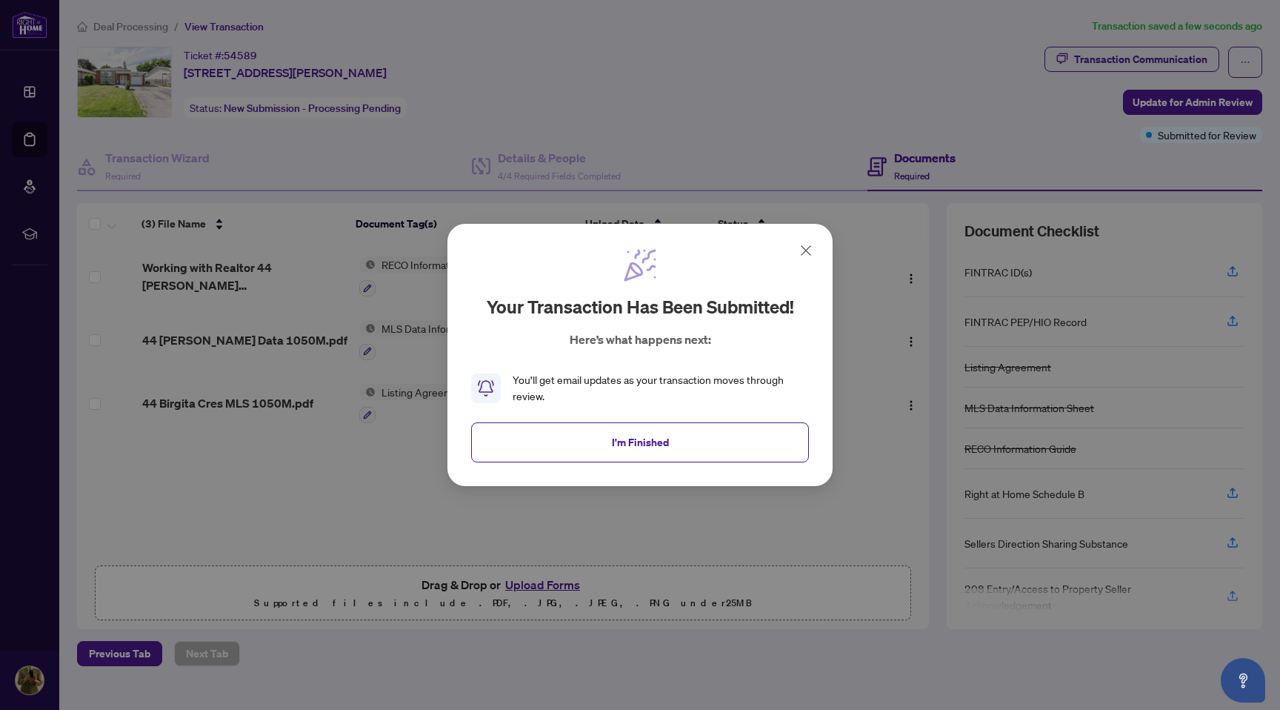
click at [803, 251] on icon at bounding box center [806, 251] width 18 height 18
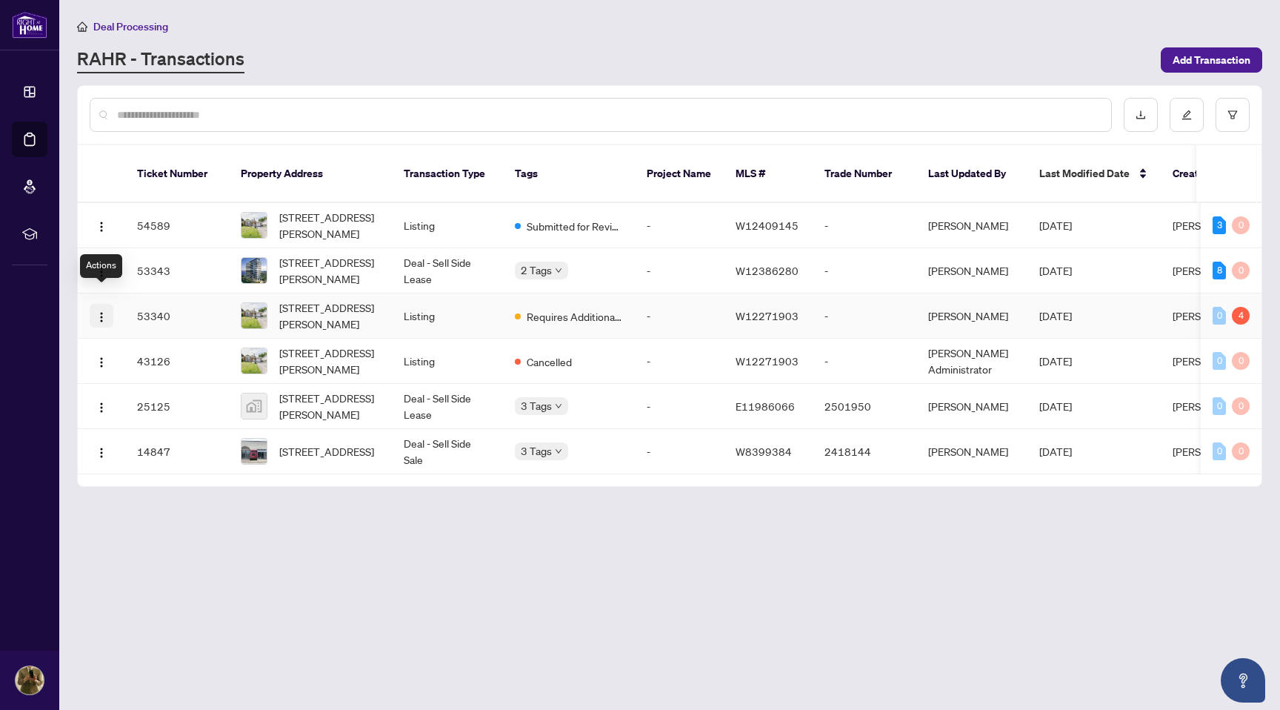
click at [101, 311] on img "button" at bounding box center [102, 317] width 12 height 12
click at [99, 311] on img "button" at bounding box center [102, 317] width 12 height 12
click at [212, 528] on main "Deal Processing [PERSON_NAME] - Transactions Add Transaction Ticket Number Prop…" at bounding box center [669, 355] width 1221 height 710
